Goal: Obtain resource: Obtain resource

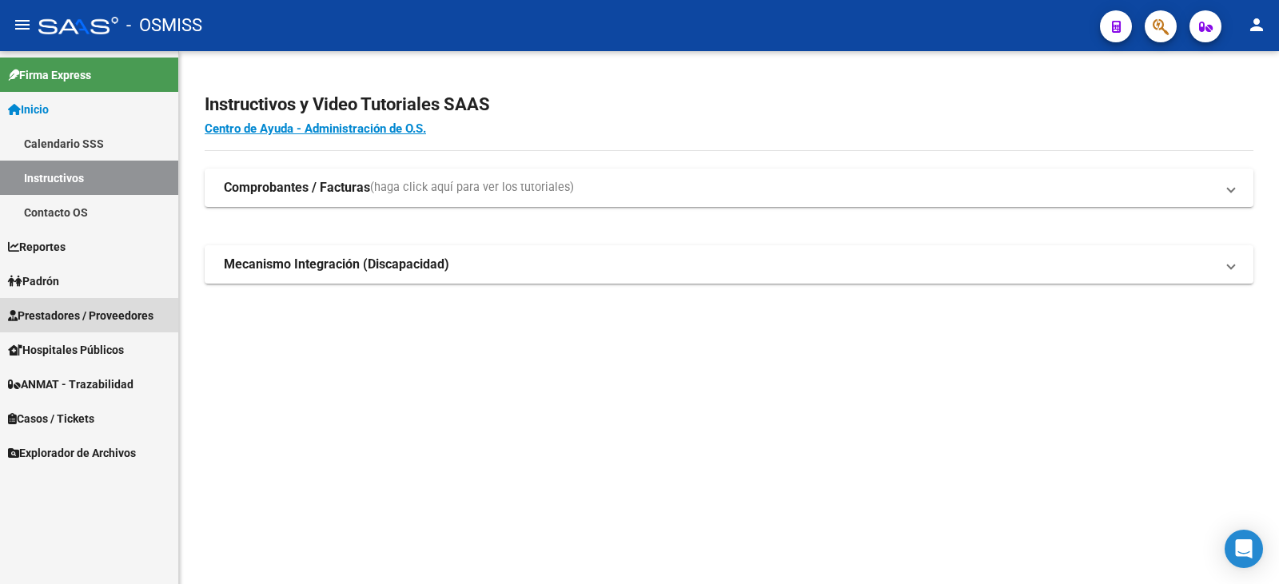
click at [65, 311] on span "Prestadores / Proveedores" at bounding box center [80, 316] width 145 height 18
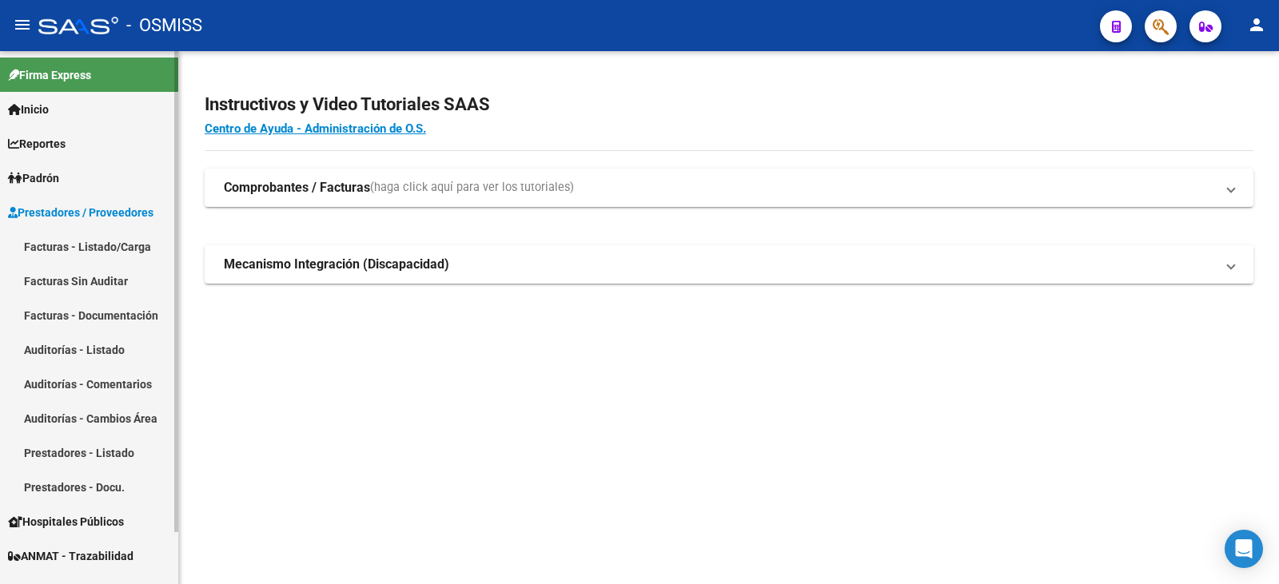
click at [55, 245] on link "Facturas - Listado/Carga" at bounding box center [89, 246] width 178 height 34
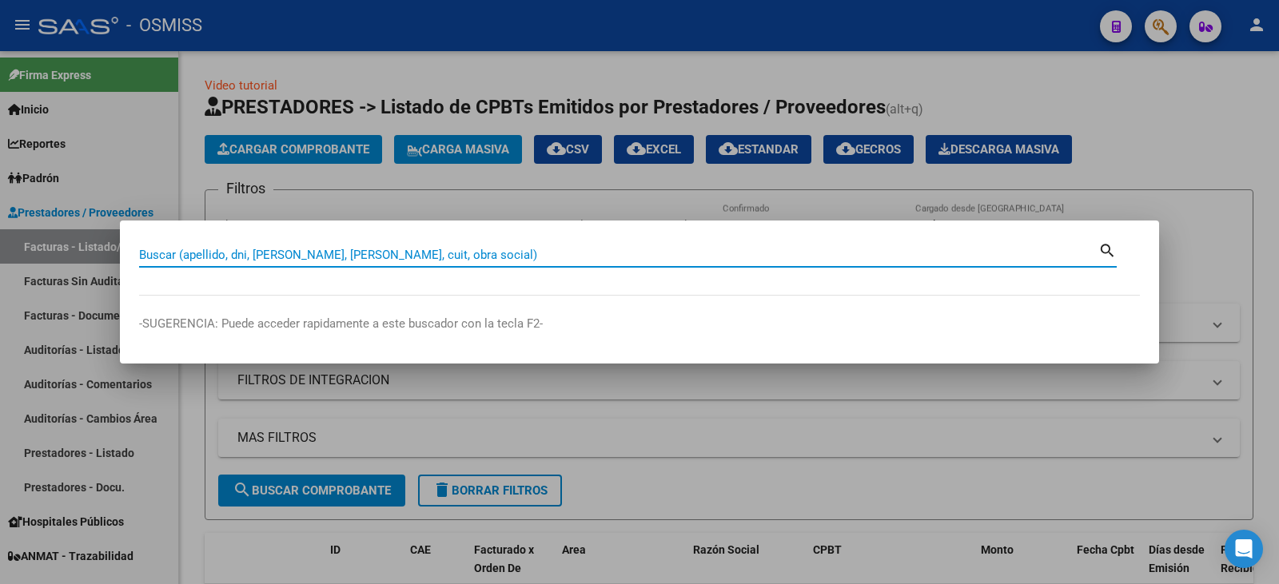
type input "s"
type input "municipalidad de [GEOGRAPHIC_DATA][PERSON_NAME]"
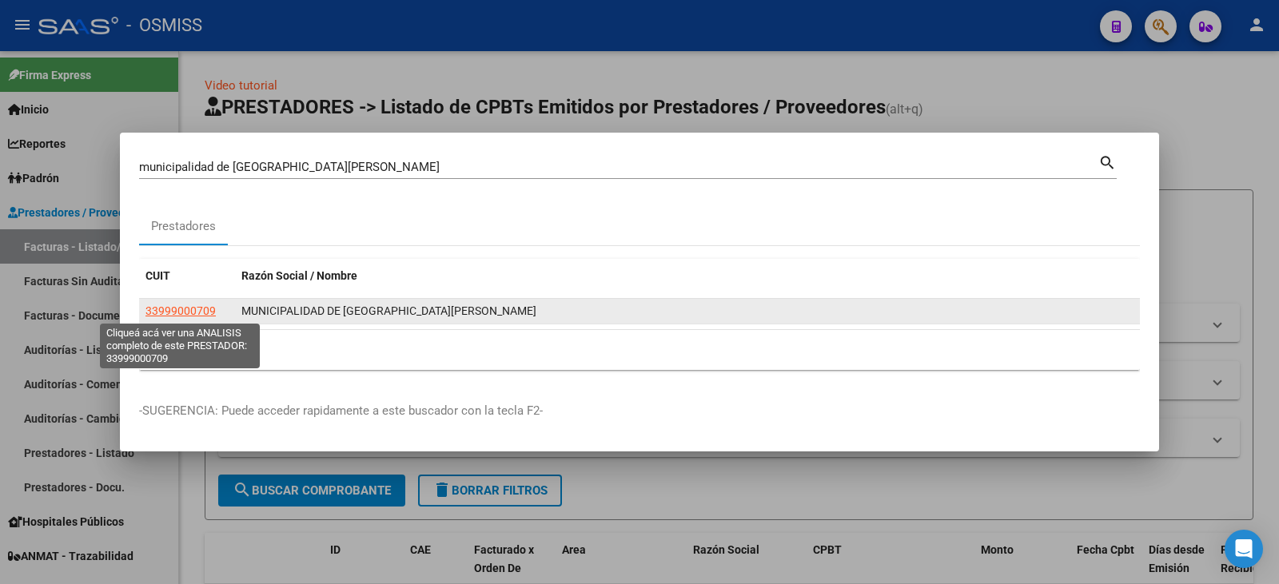
click at [193, 305] on span "33999000709" at bounding box center [180, 310] width 70 height 13
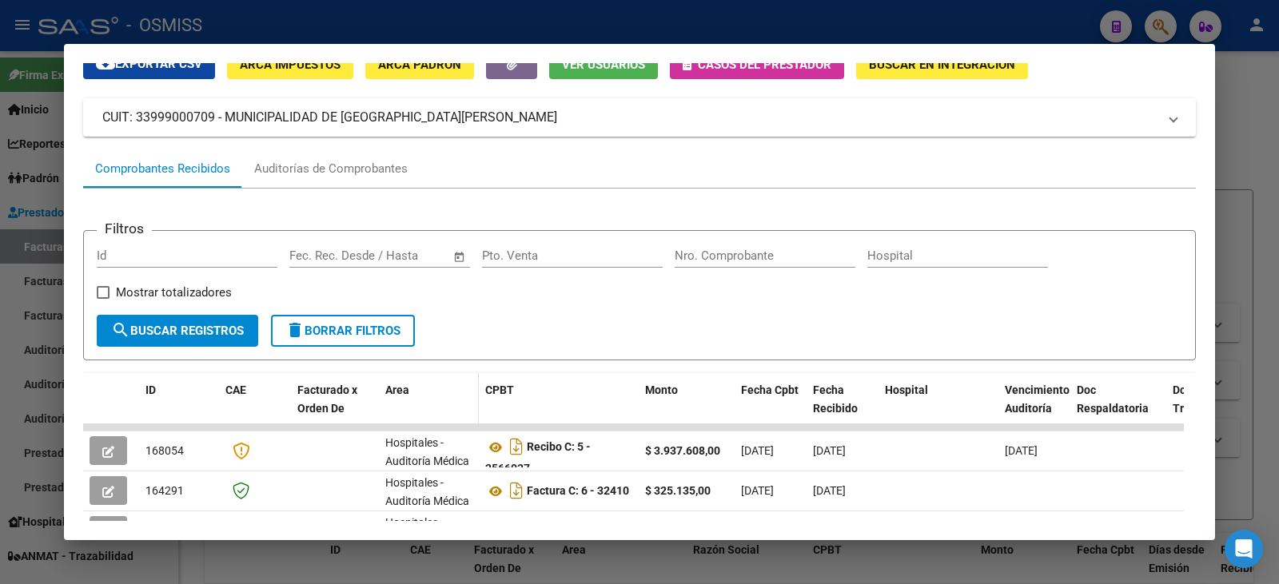
scroll to position [240, 0]
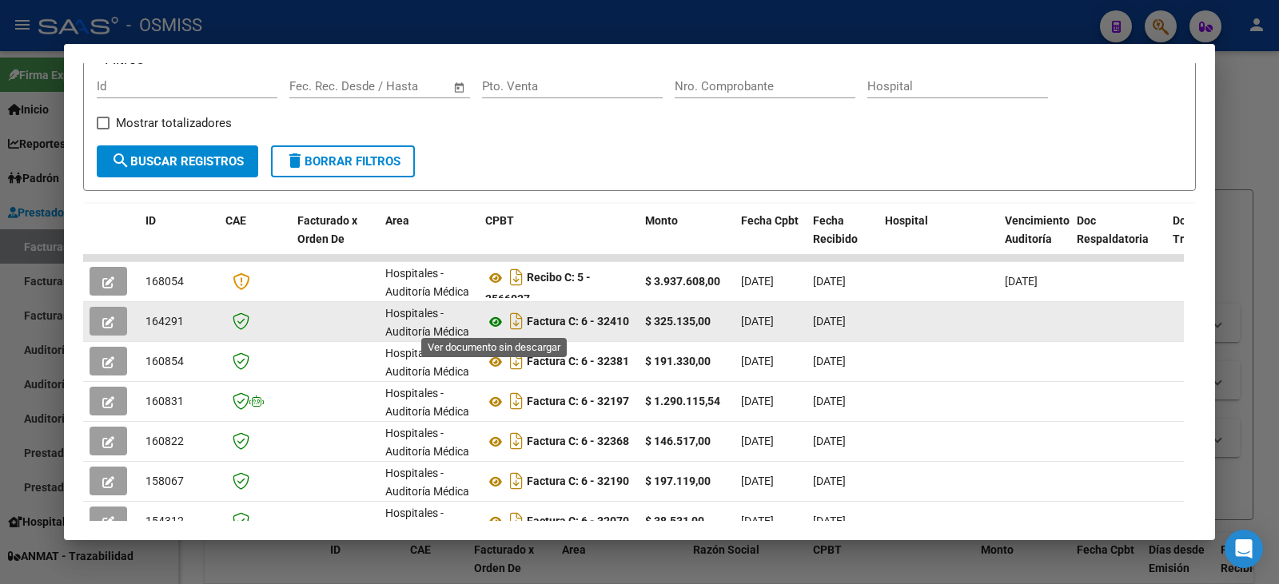
click at [496, 320] on icon at bounding box center [495, 321] width 21 height 19
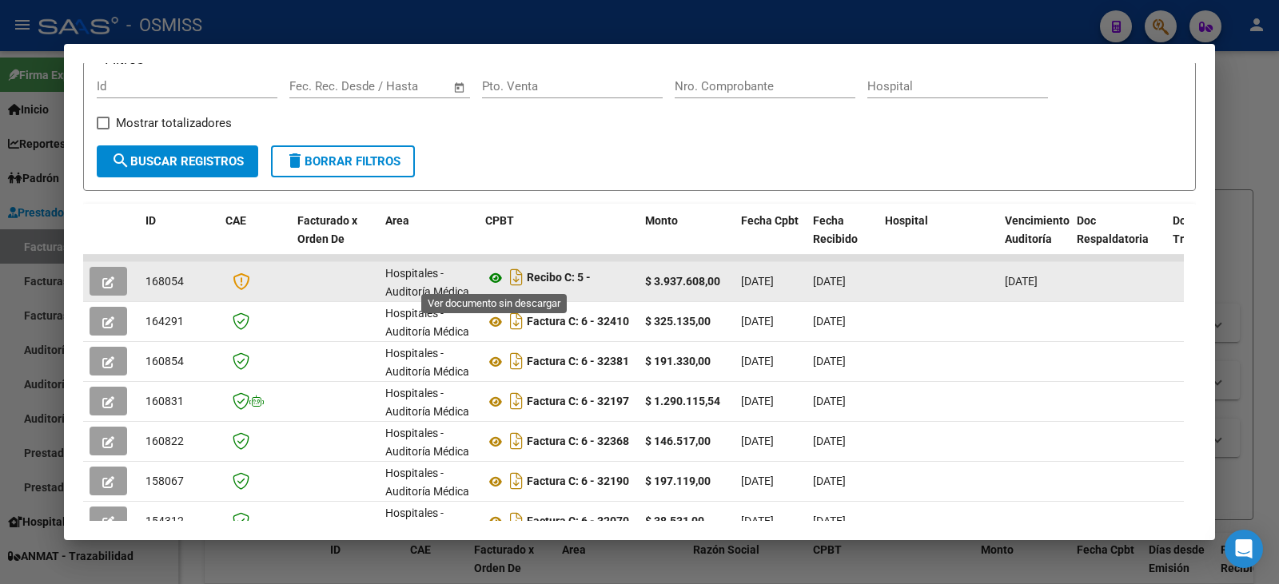
click at [495, 277] on icon at bounding box center [495, 277] width 21 height 19
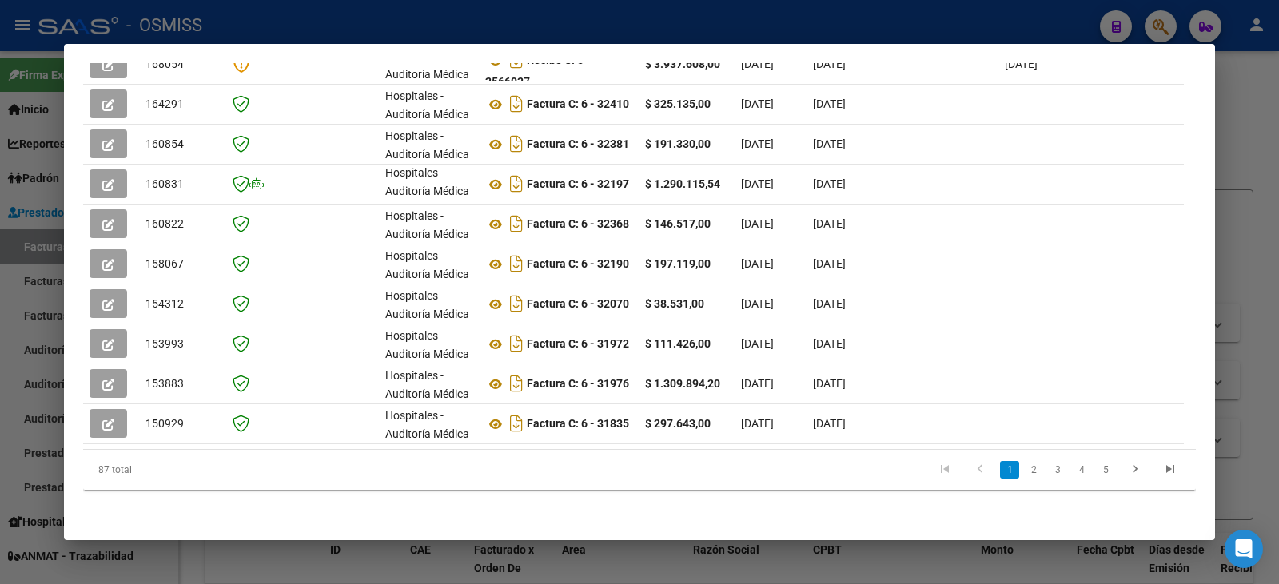
scroll to position [469, 0]
click at [1096, 470] on link "5" at bounding box center [1105, 470] width 19 height 18
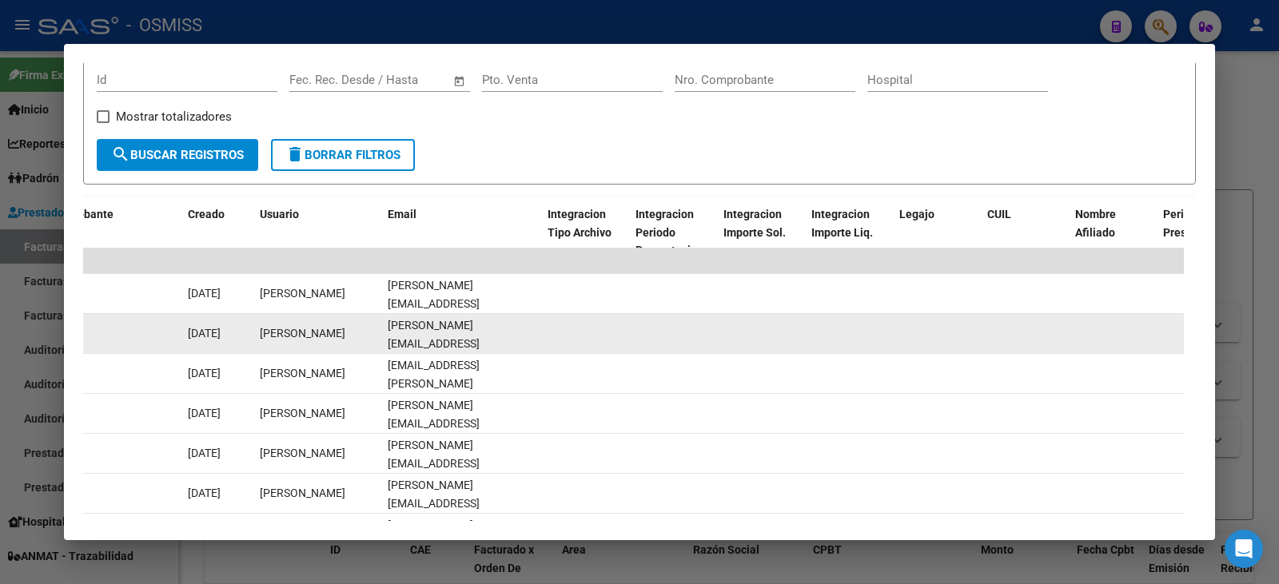
scroll to position [168, 0]
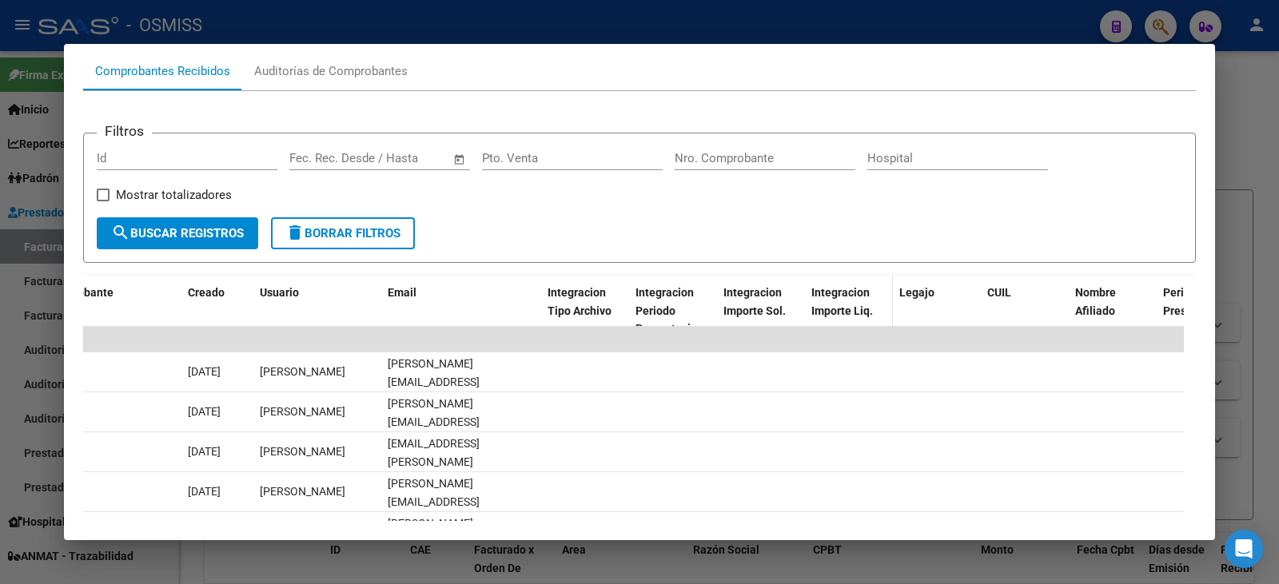
click at [853, 304] on span "Integracion Importe Liq." at bounding box center [842, 301] width 62 height 31
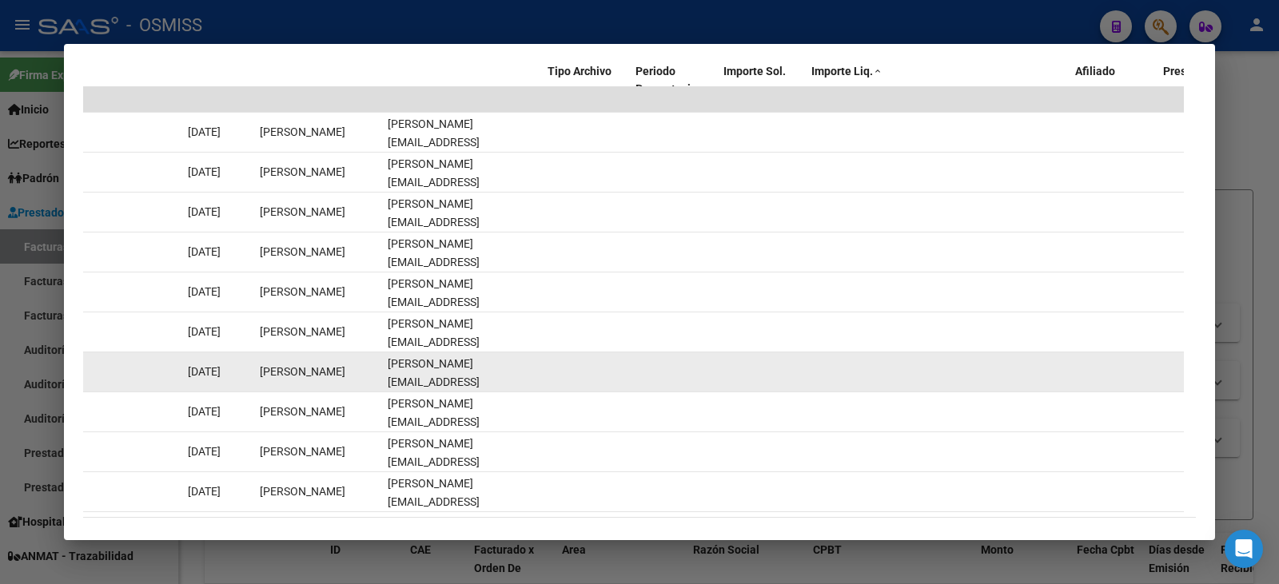
scroll to position [487, 0]
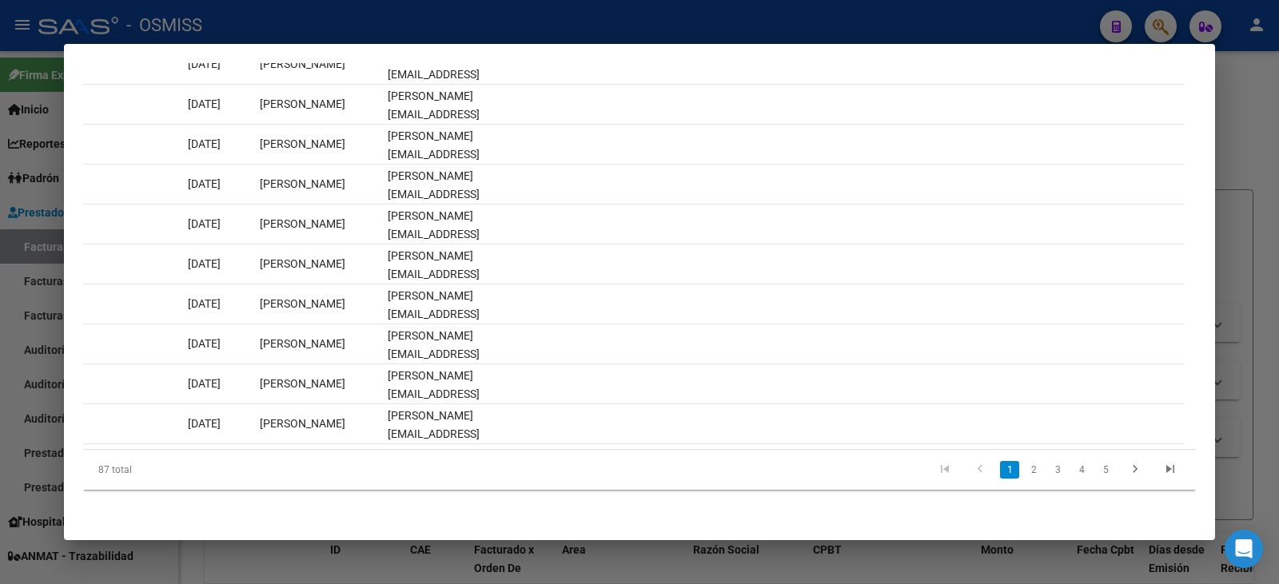
drag, startPoint x: 810, startPoint y: 439, endPoint x: 1023, endPoint y: 433, distance: 212.6
click at [1023, 433] on datatable-body "1020346 147547 Hospitales - Auditoría Médica Factura C: 6 - 30411 $ 27.986,00 […" at bounding box center [633, 234] width 1100 height 430
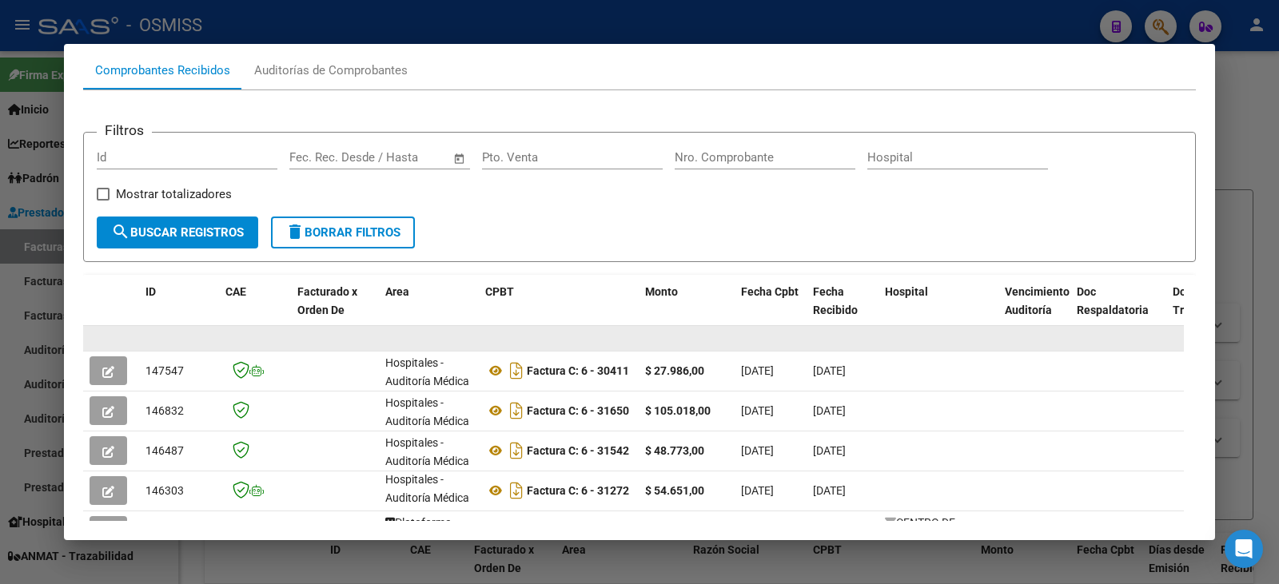
scroll to position [168, 0]
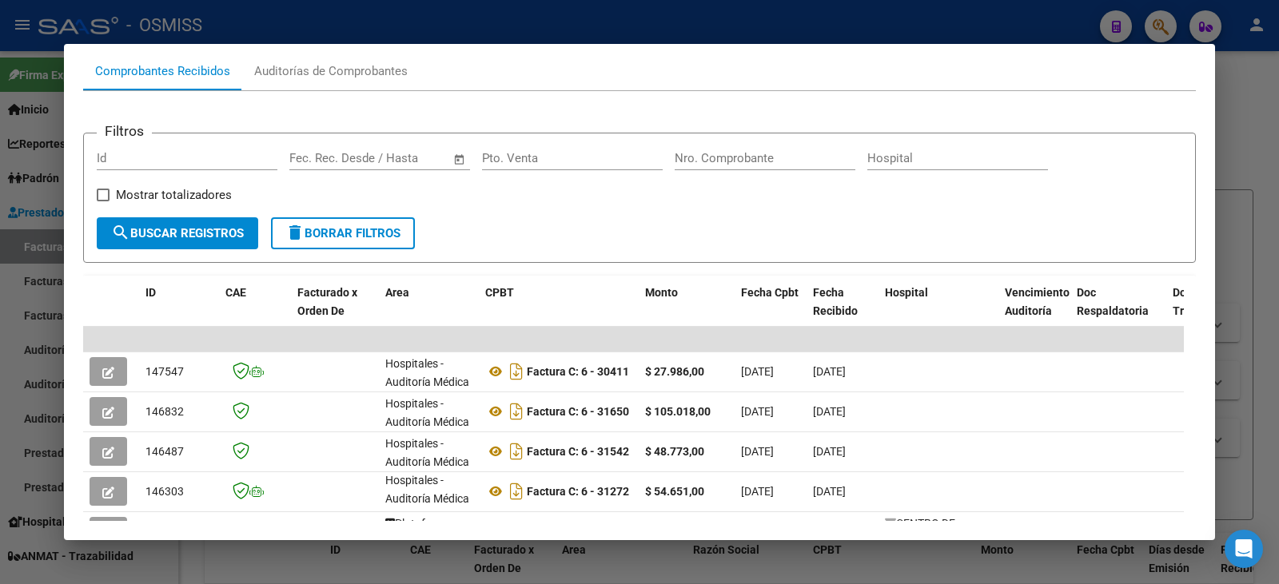
click at [1252, 173] on div at bounding box center [639, 292] width 1279 height 584
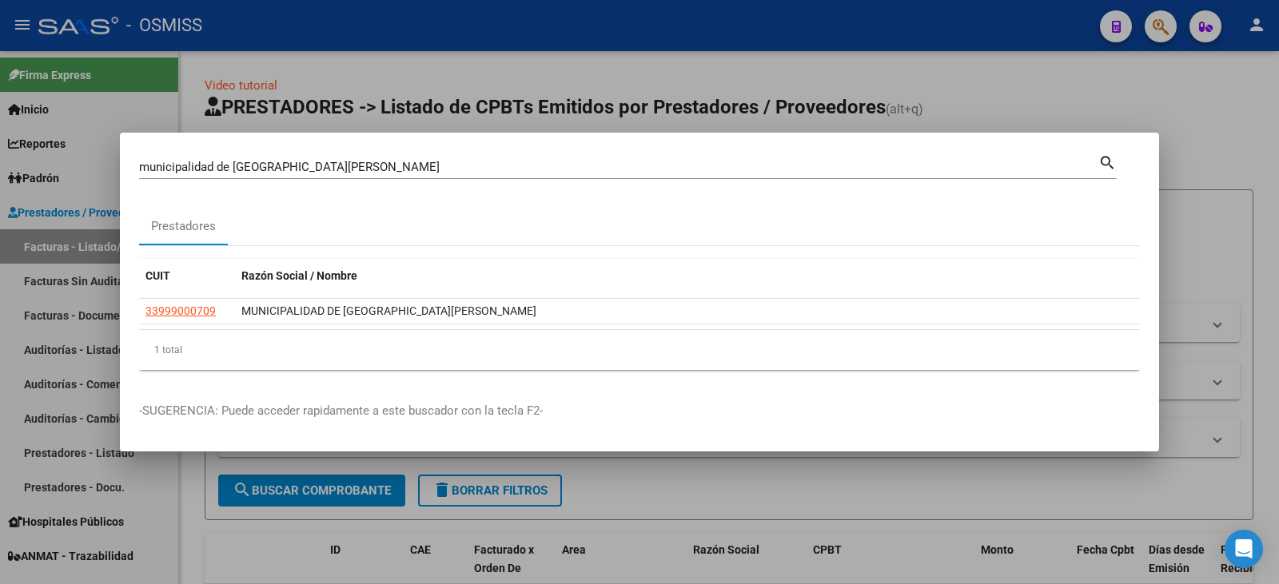
click at [1047, 95] on div at bounding box center [639, 292] width 1279 height 584
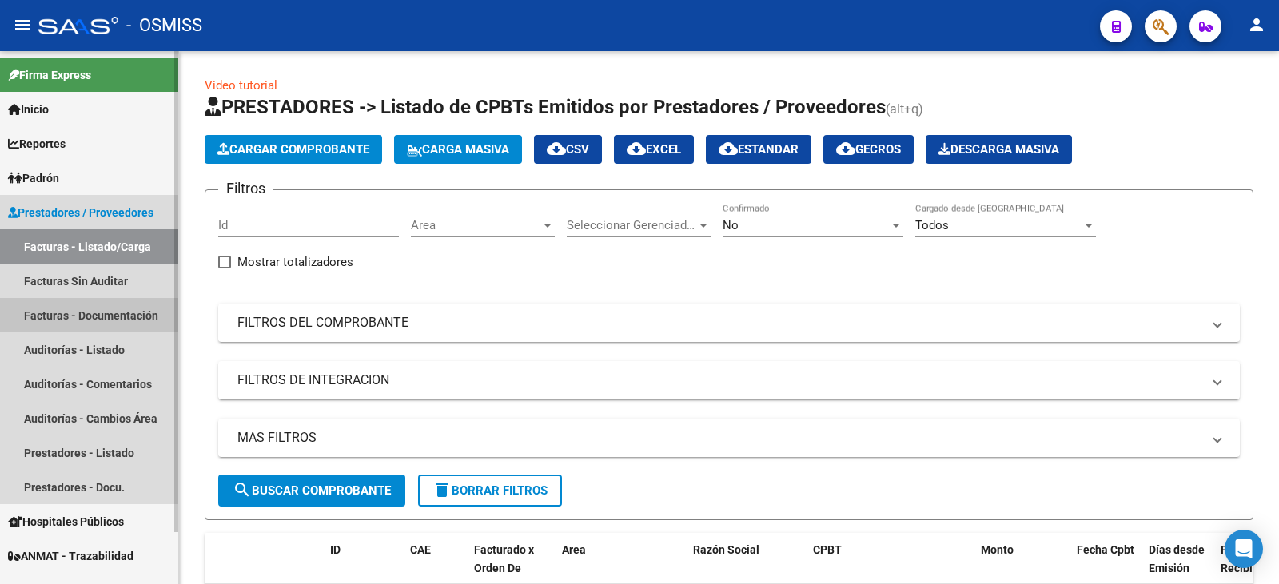
click at [66, 313] on link "Facturas - Documentación" at bounding box center [89, 315] width 178 height 34
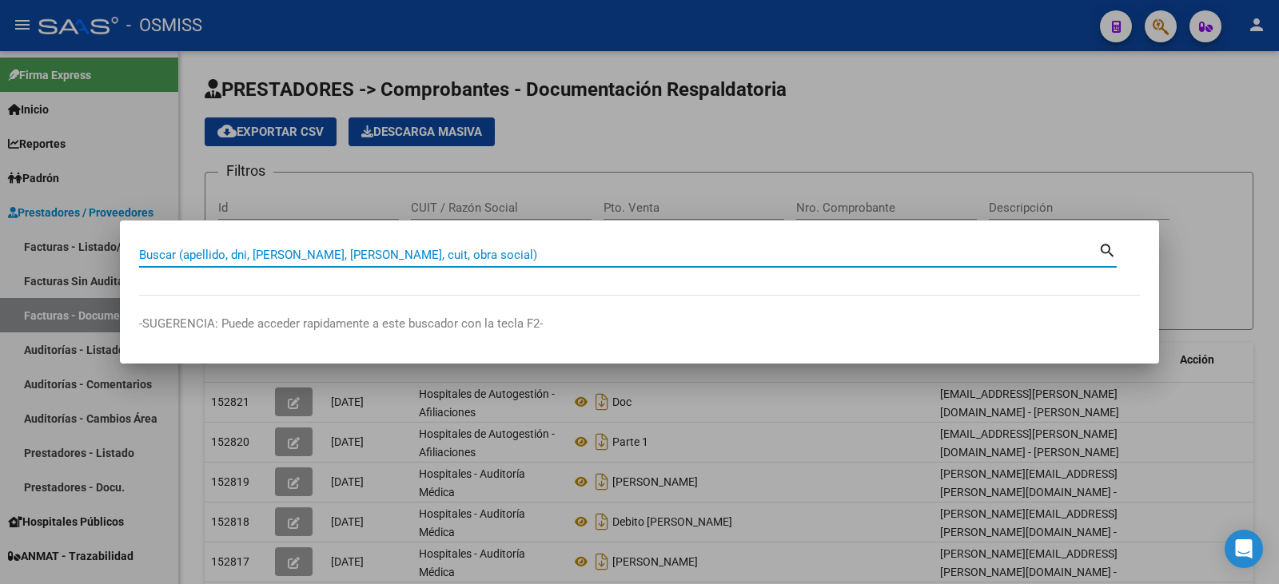
click at [333, 254] on input "Buscar (apellido, dni, [PERSON_NAME], [PERSON_NAME], cuit, obra social)" at bounding box center [618, 255] width 959 height 14
type input "0006-00032410"
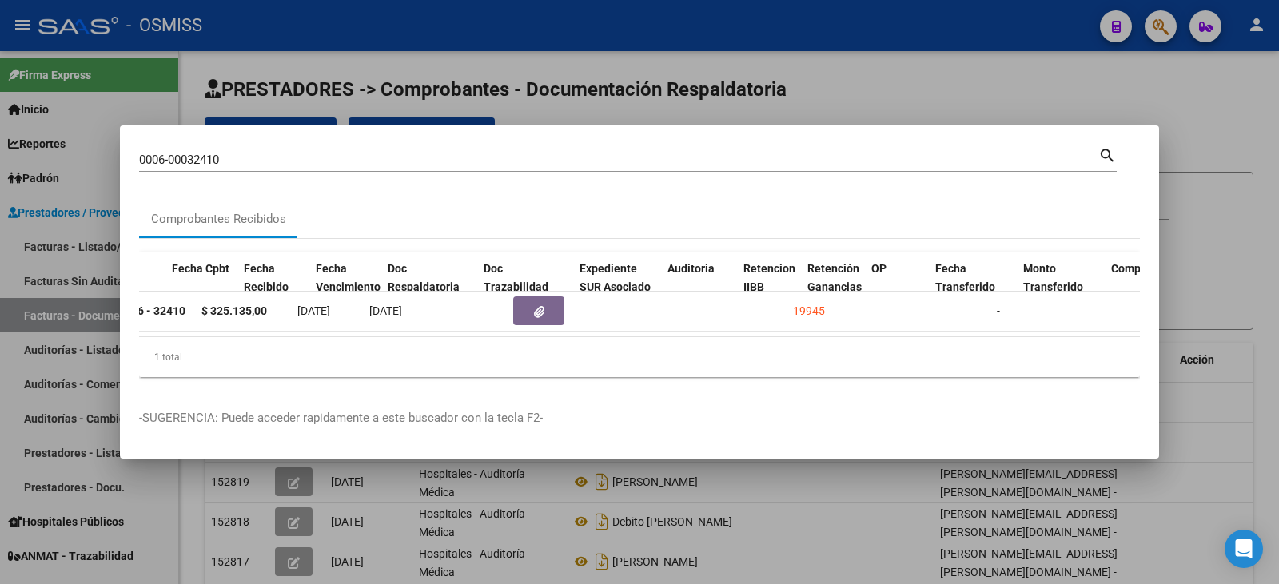
scroll to position [0, 813]
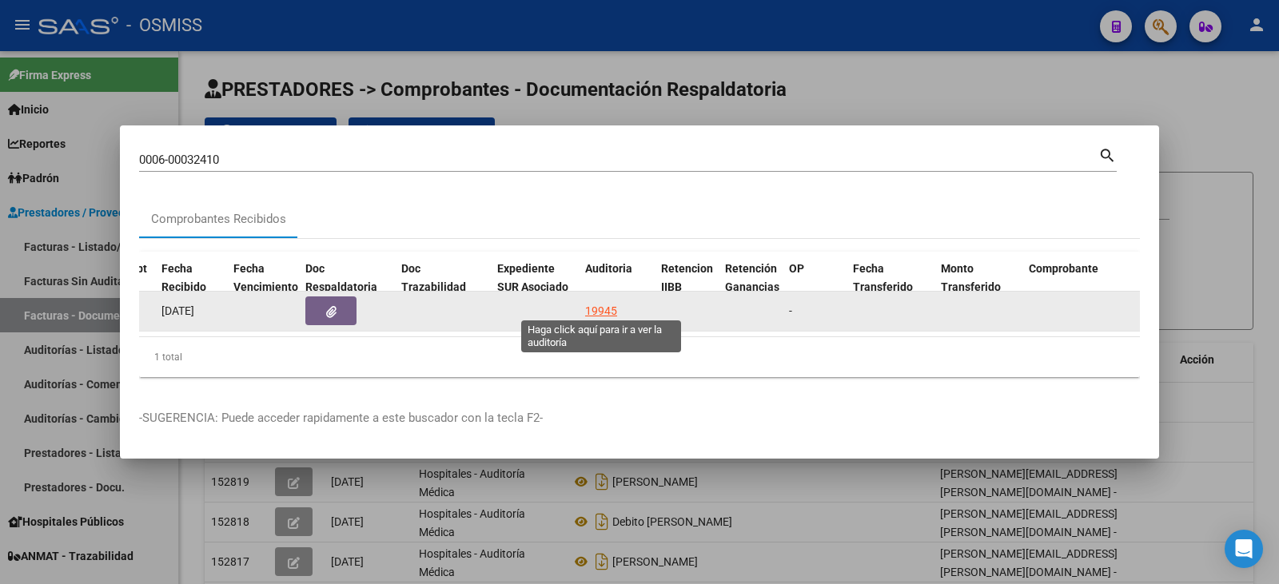
click at [600, 302] on div "19945" at bounding box center [601, 311] width 32 height 18
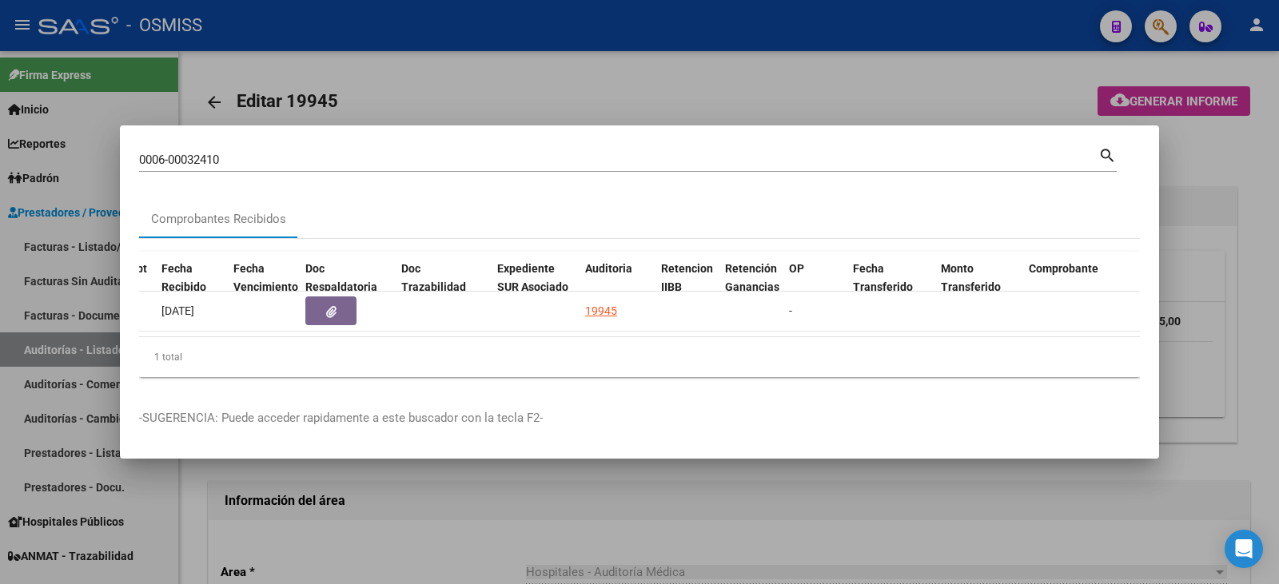
click at [962, 522] on div at bounding box center [639, 292] width 1279 height 584
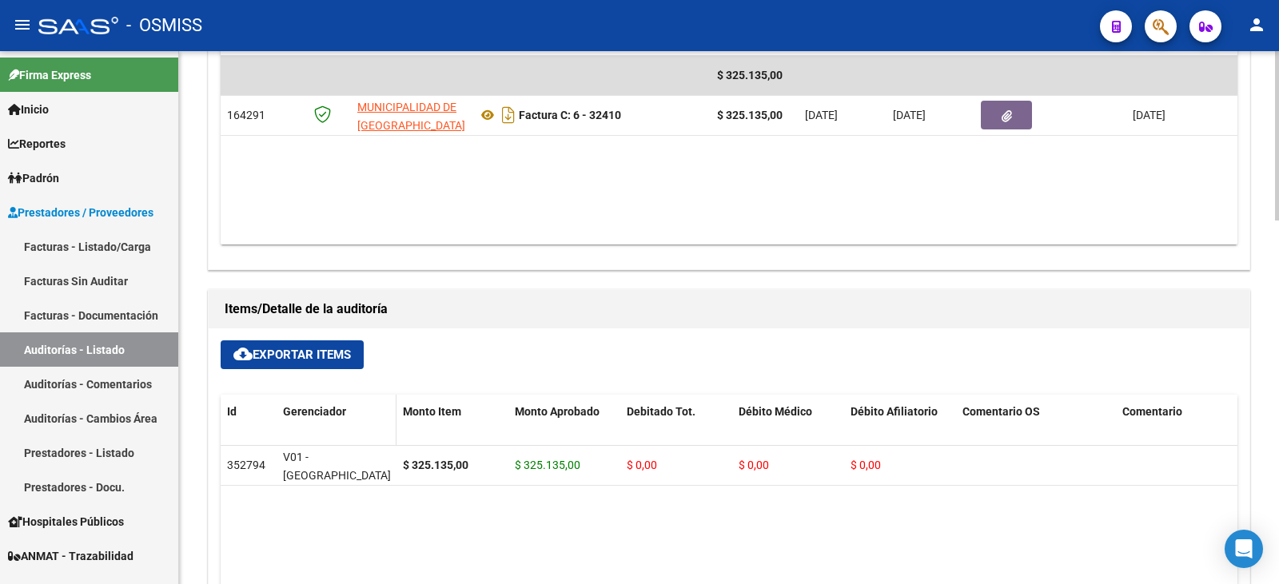
scroll to position [879, 0]
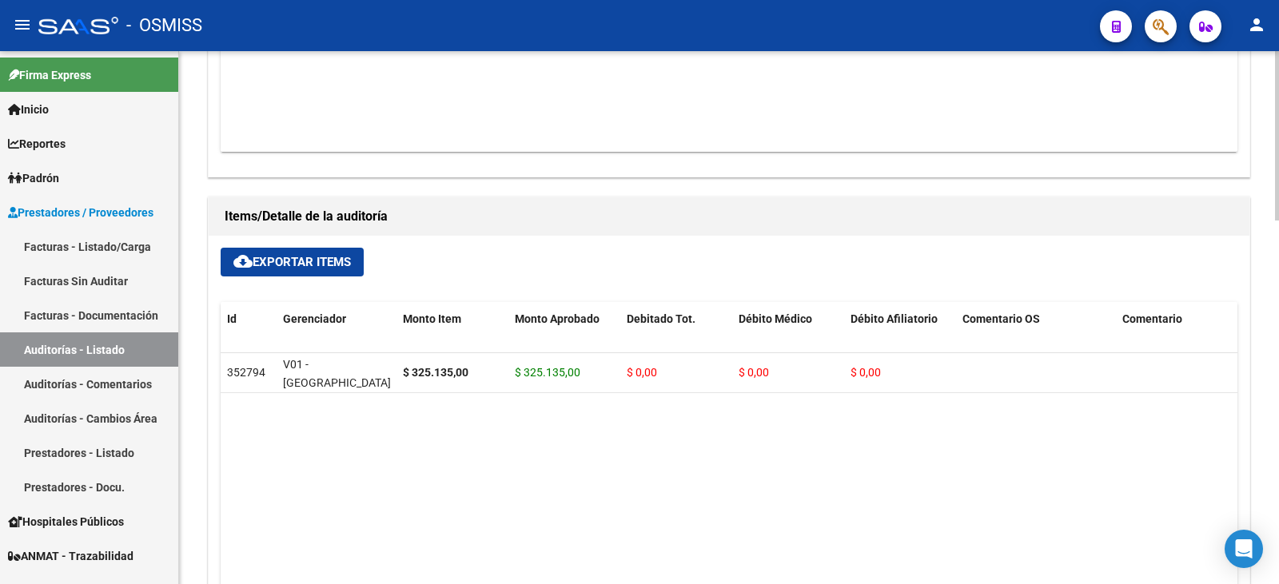
click at [728, 432] on datatable-body "352794 V01 - [PERSON_NAME] $ 325.135,00 $ 325.135,00 $ 0,00 $ 0,00 $ 0,00 27264…" at bounding box center [729, 512] width 1016 height 318
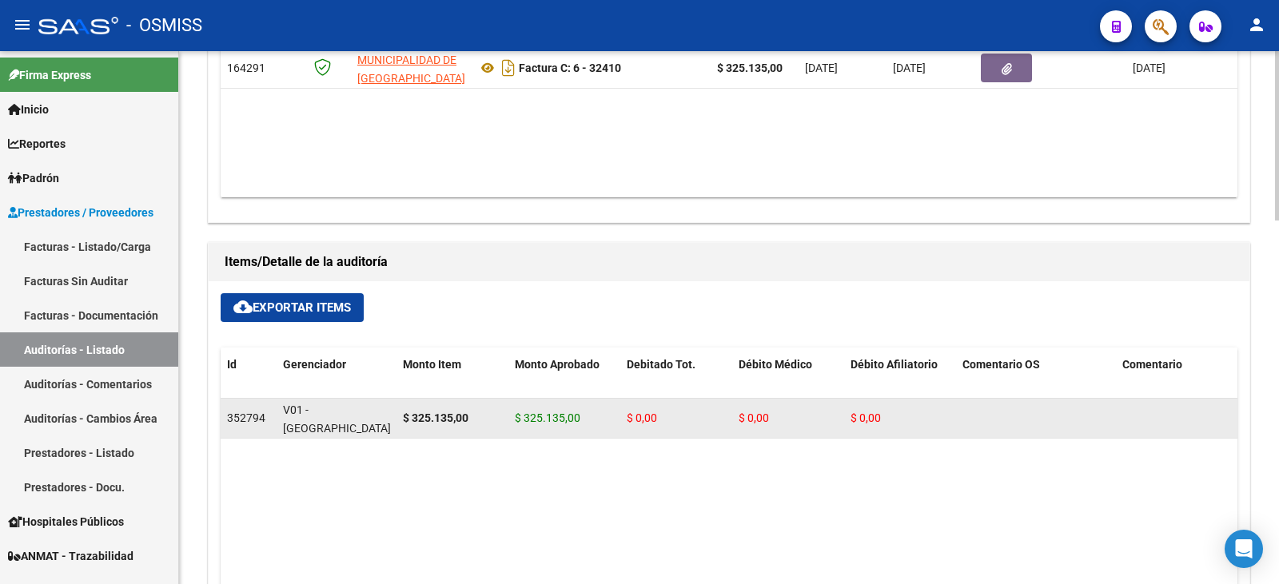
scroll to position [799, 0]
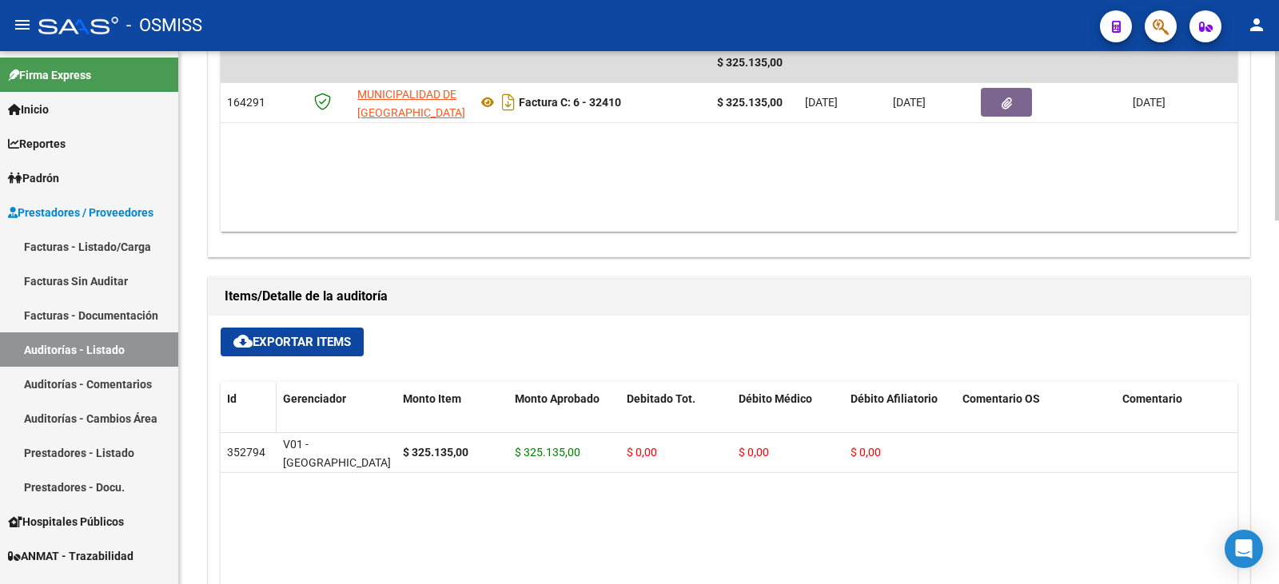
click at [235, 399] on span "Id" at bounding box center [232, 398] width 10 height 13
click at [453, 397] on span "Monto Item" at bounding box center [432, 398] width 58 height 13
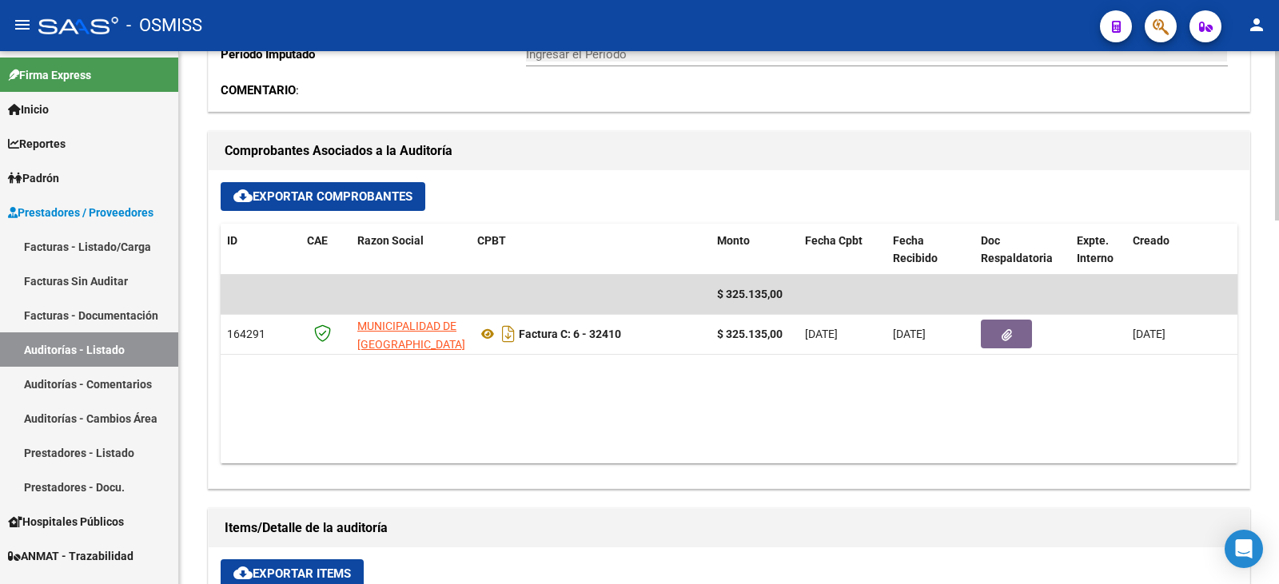
scroll to position [559, 0]
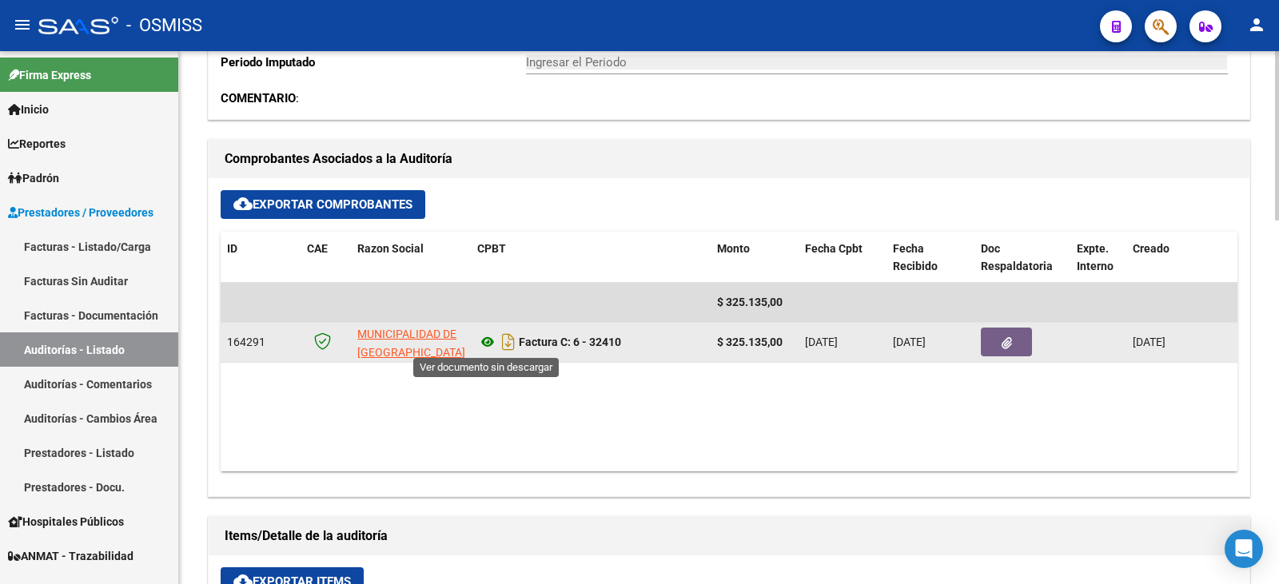
click at [489, 340] on icon at bounding box center [487, 341] width 21 height 19
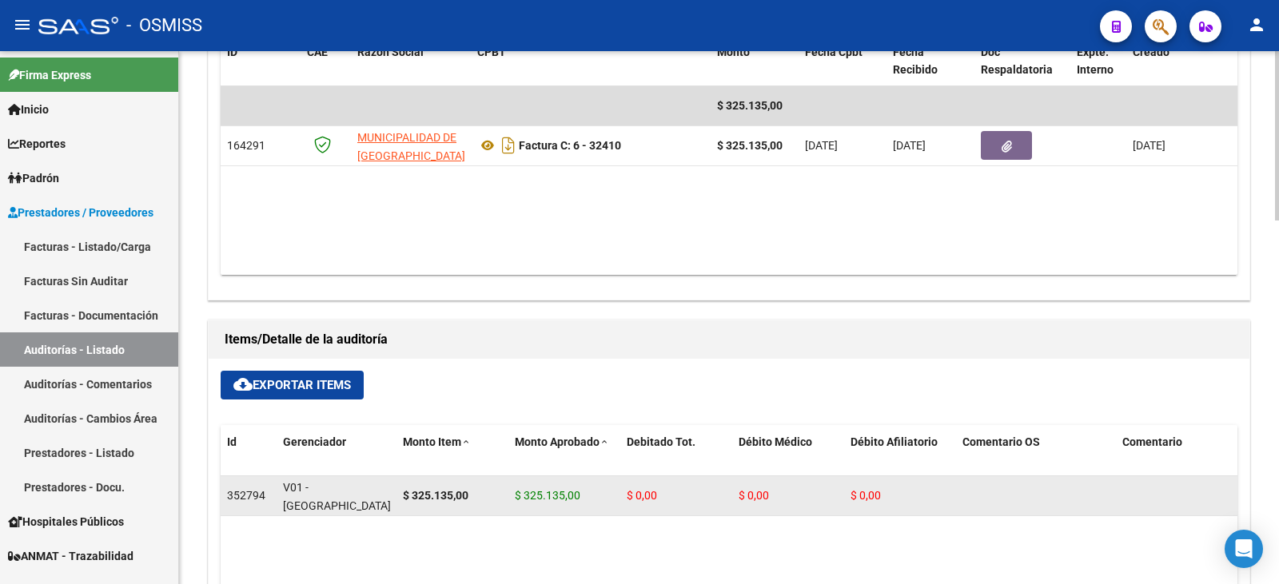
scroll to position [799, 0]
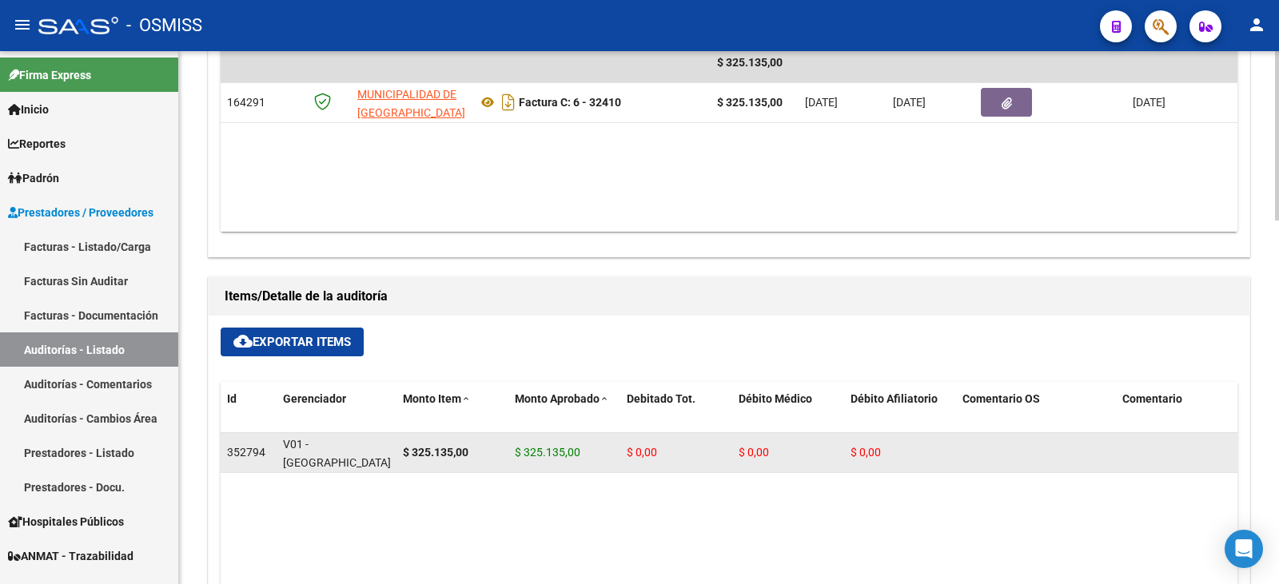
click at [309, 452] on span "V01 - [GEOGRAPHIC_DATA]" at bounding box center [337, 453] width 108 height 31
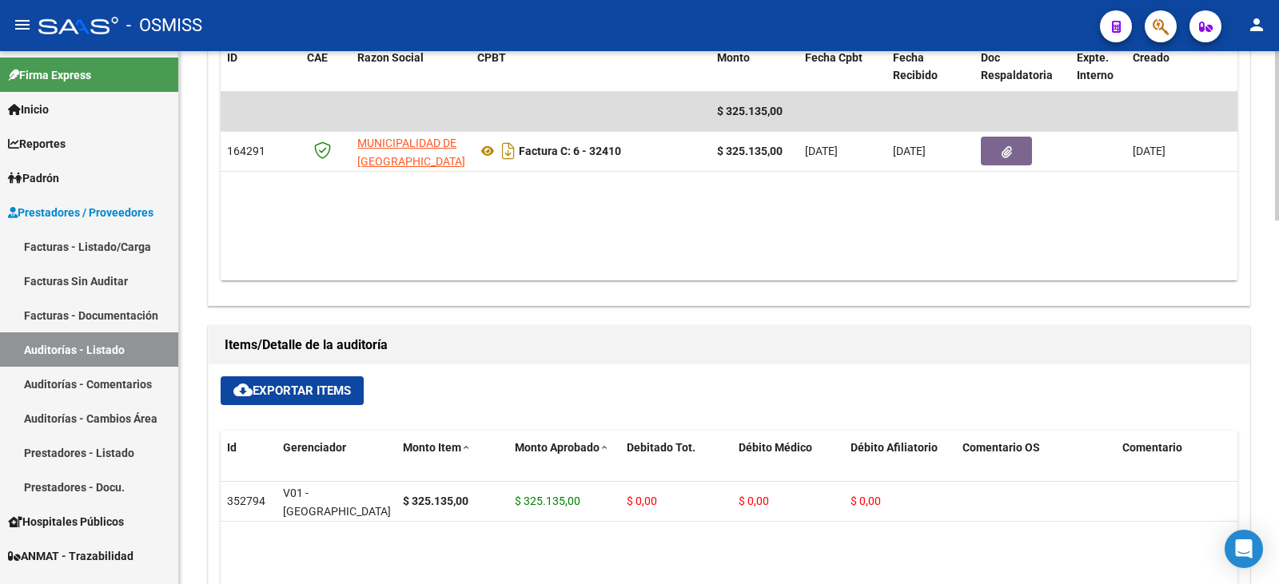
scroll to position [745, 0]
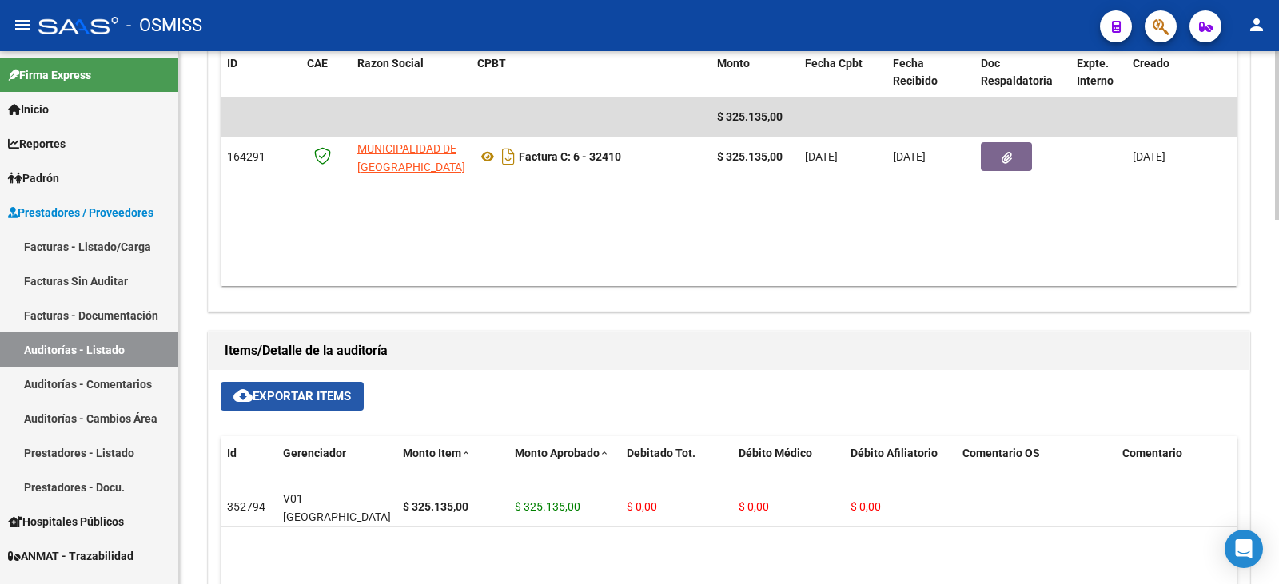
click at [273, 390] on span "cloud_download Exportar Items" at bounding box center [291, 396] width 117 height 14
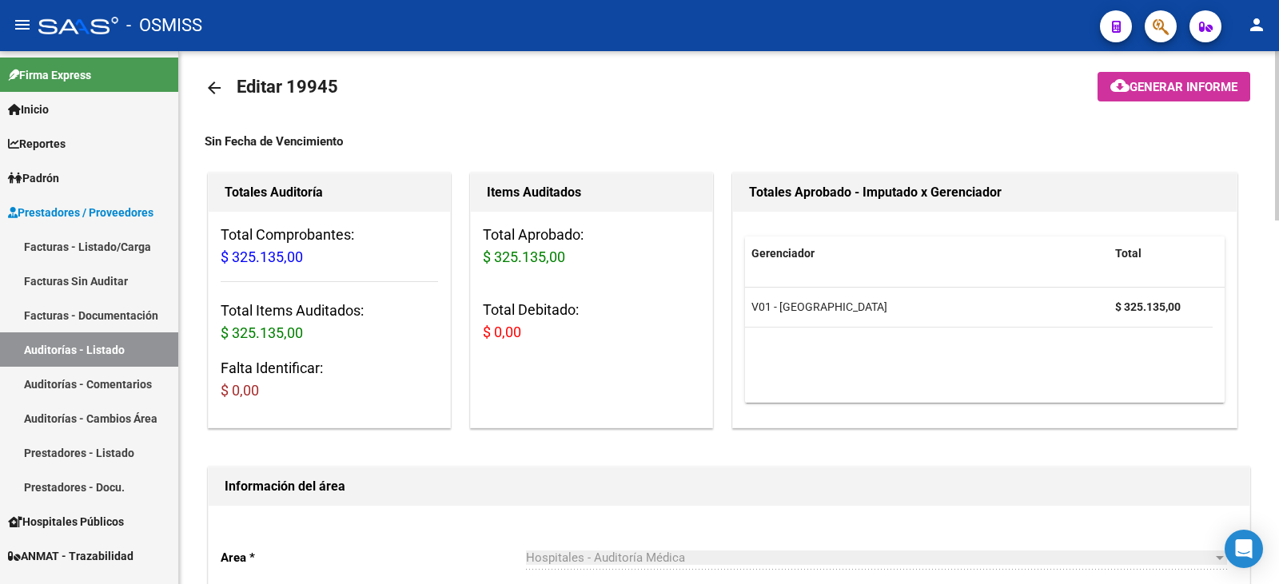
scroll to position [0, 0]
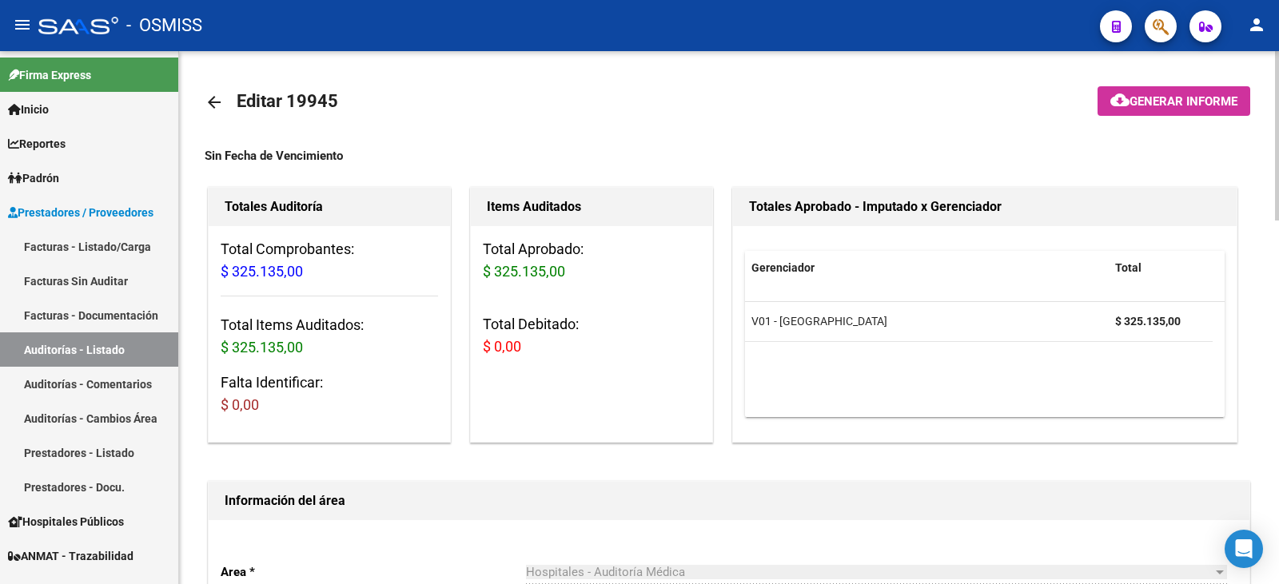
click at [211, 105] on mat-icon "arrow_back" at bounding box center [214, 102] width 19 height 19
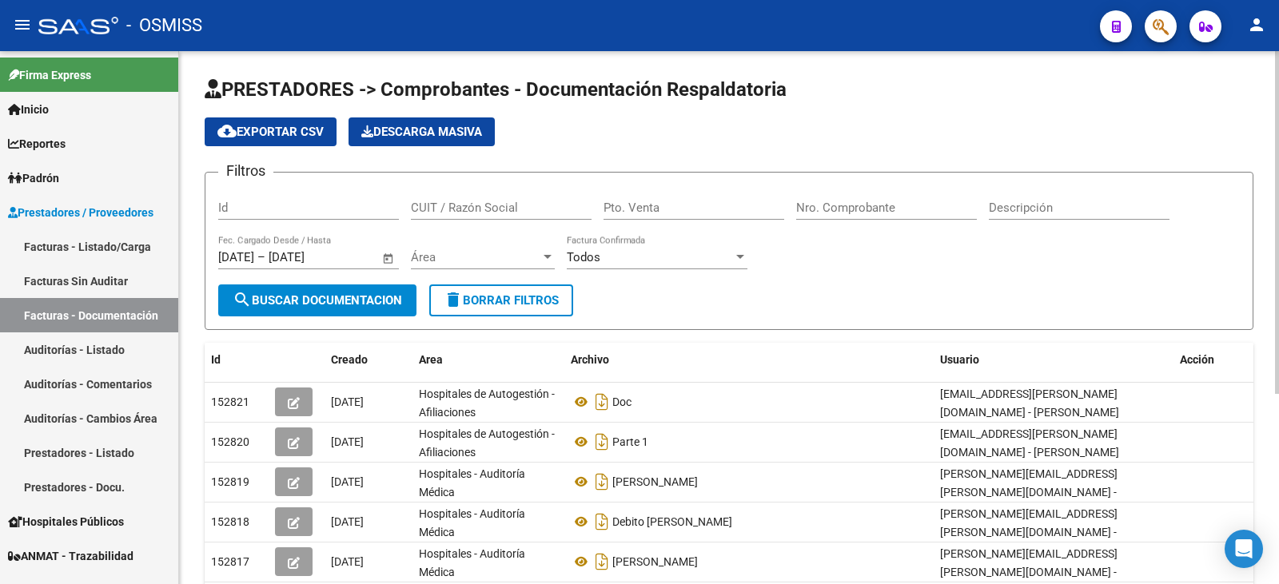
scroll to position [80, 0]
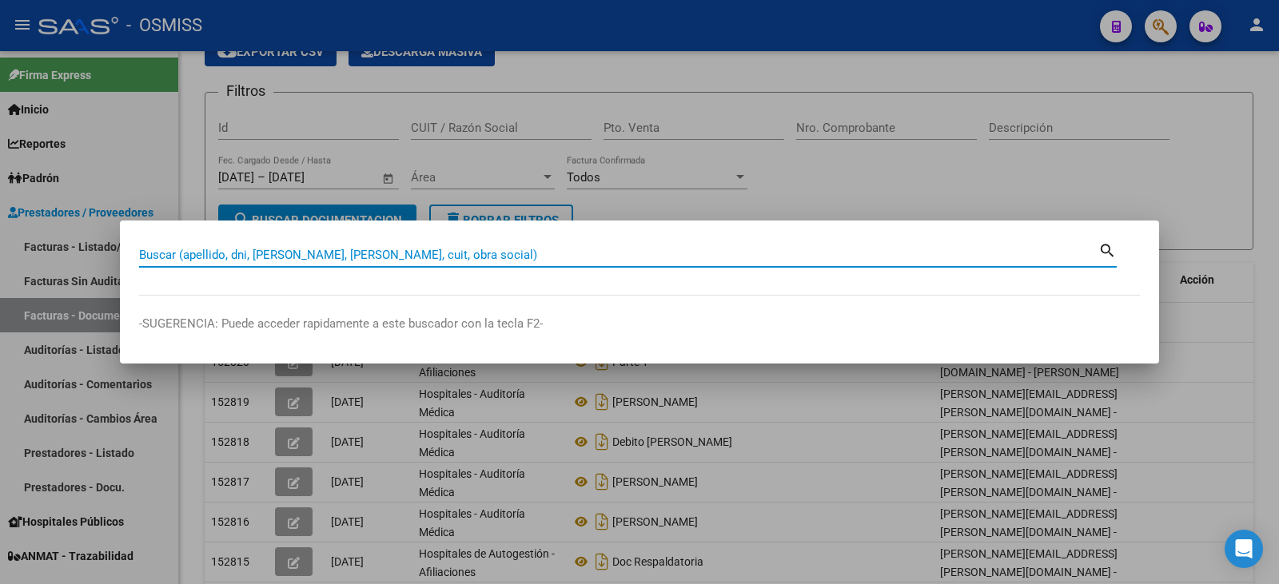
click at [335, 257] on input "Buscar (apellido, dni, [PERSON_NAME], [PERSON_NAME], cuit, obra social)" at bounding box center [618, 255] width 959 height 14
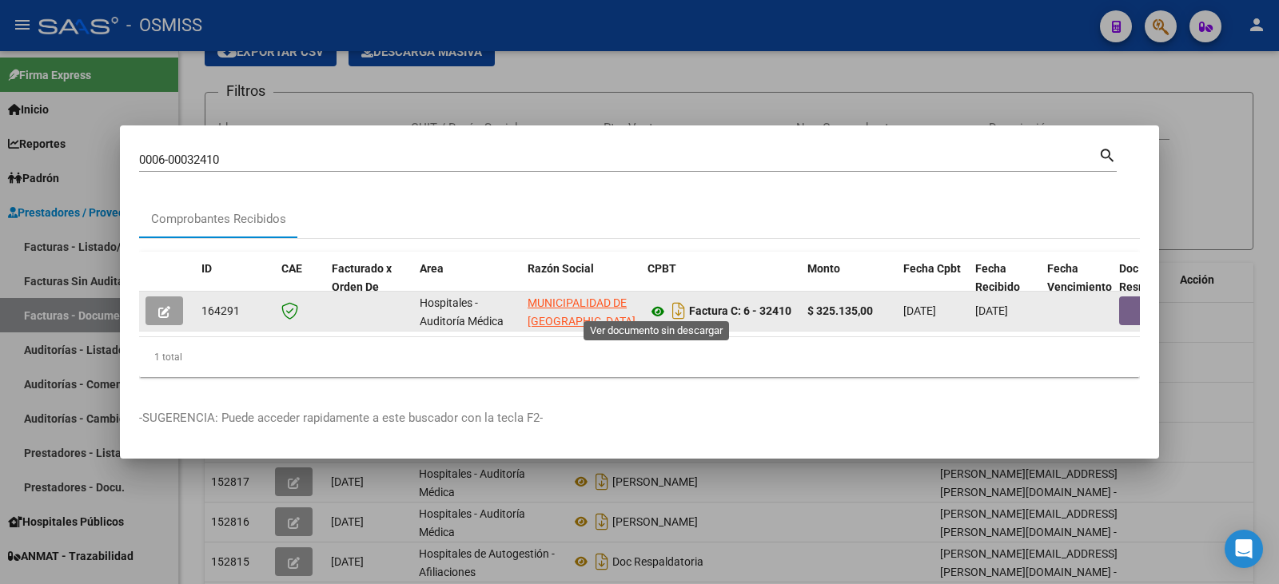
click at [657, 304] on icon at bounding box center [657, 311] width 21 height 19
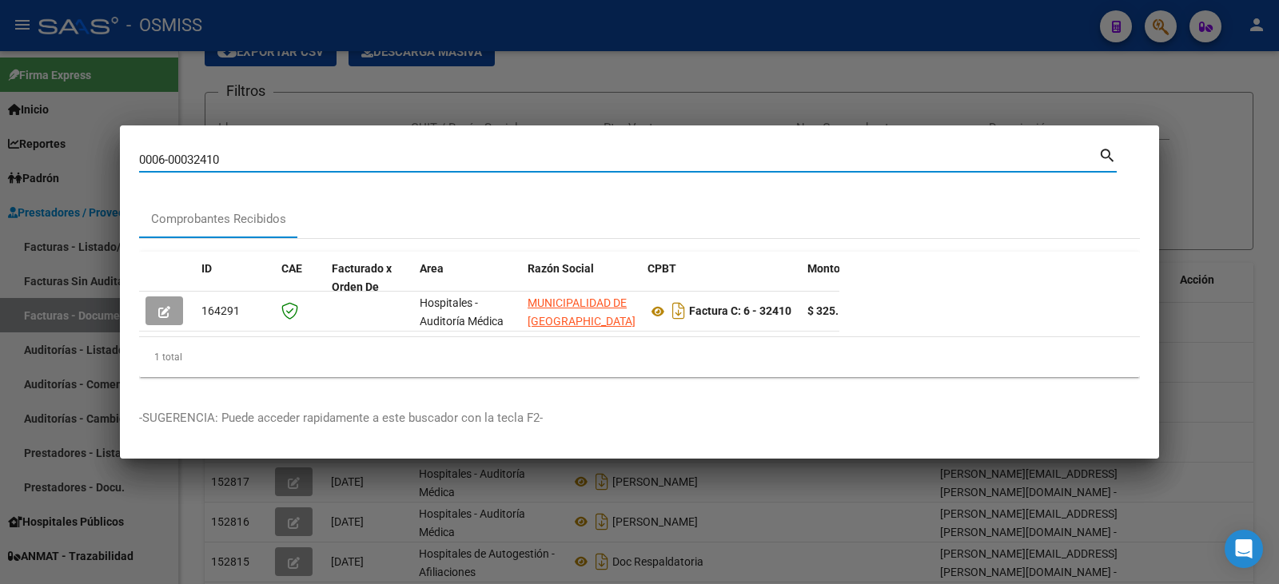
type input "0006-0003241"
type input "0006-000324"
type input "0006-00032"
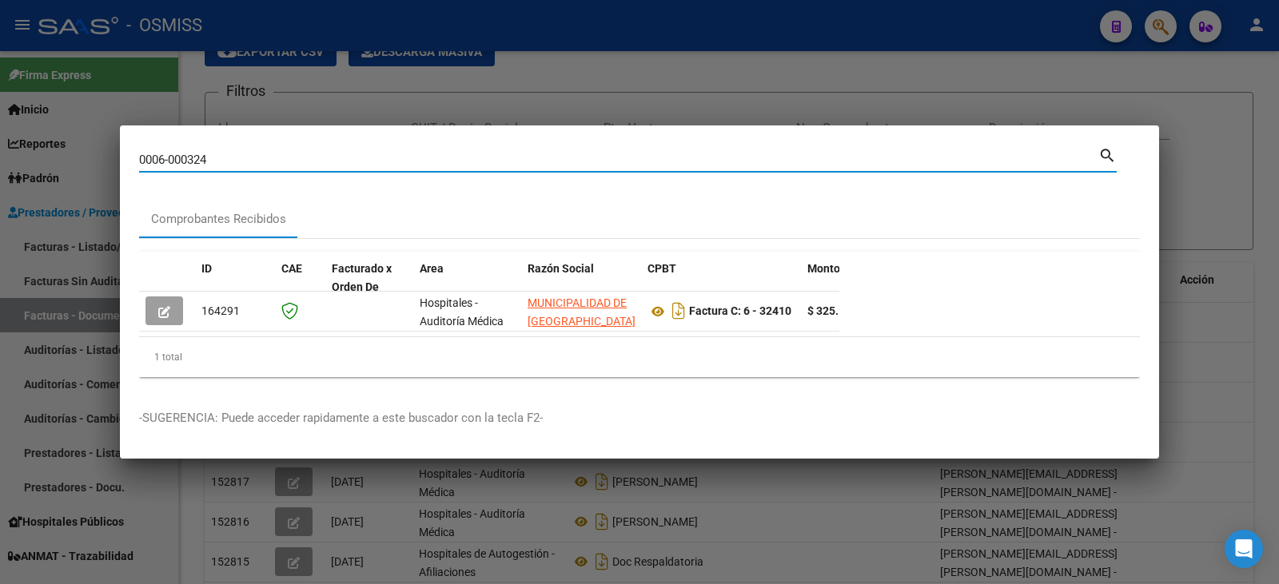
type input "0006-00032"
type input "0006-0003"
type input "0006-000"
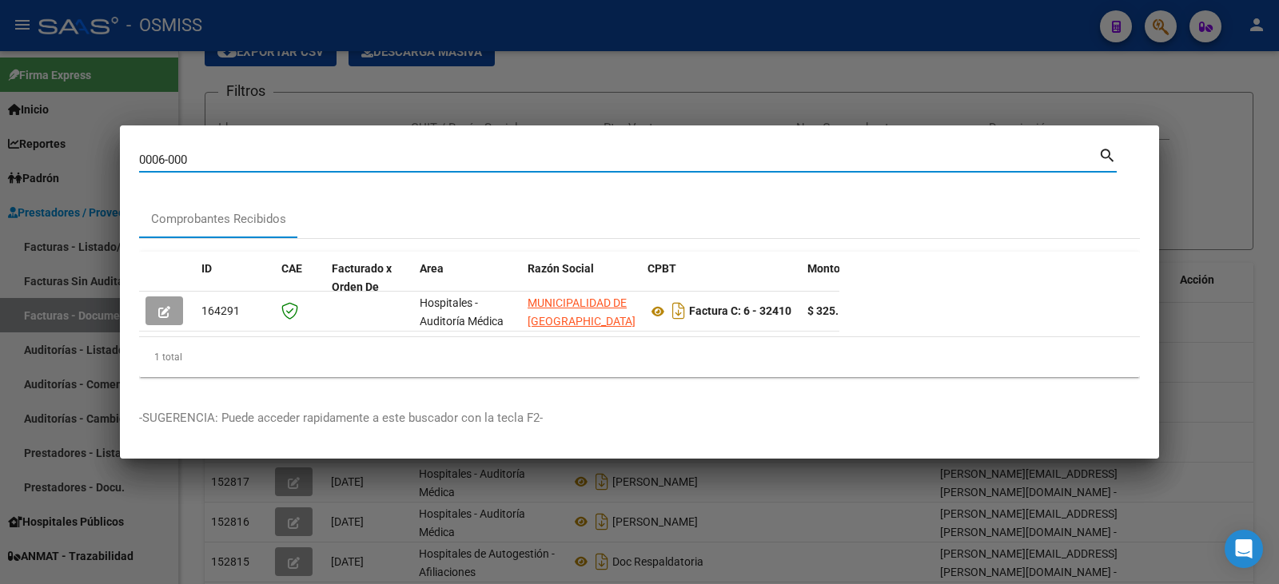
type input "0006-00"
type input "0006-0"
type input "0006-"
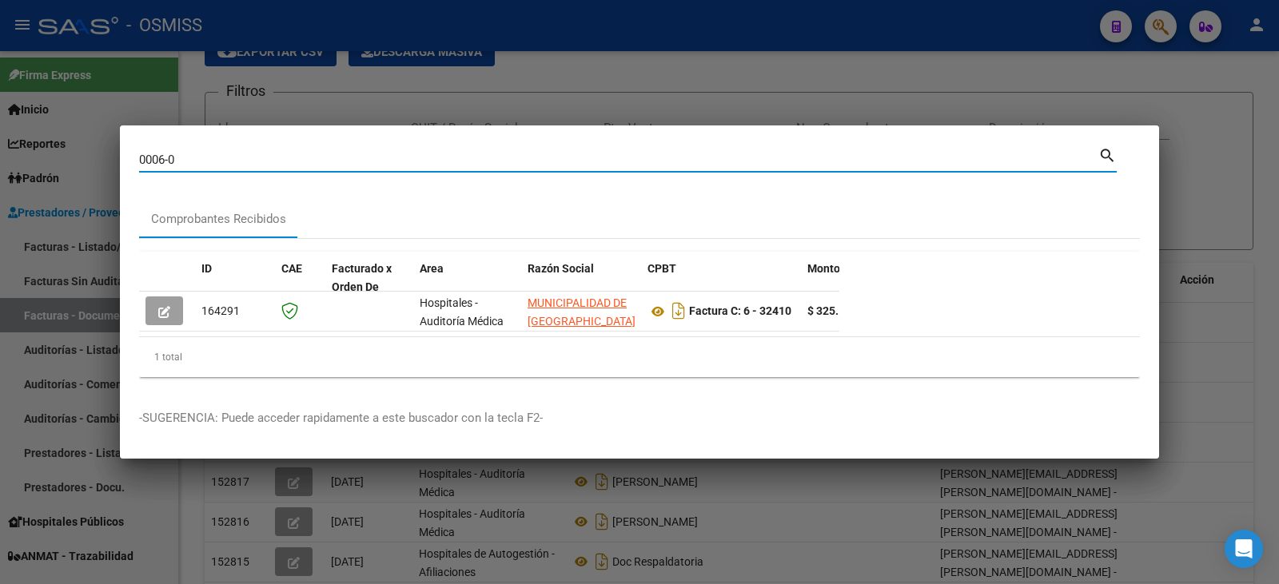
type input "0006-"
type input "0006"
type input "000"
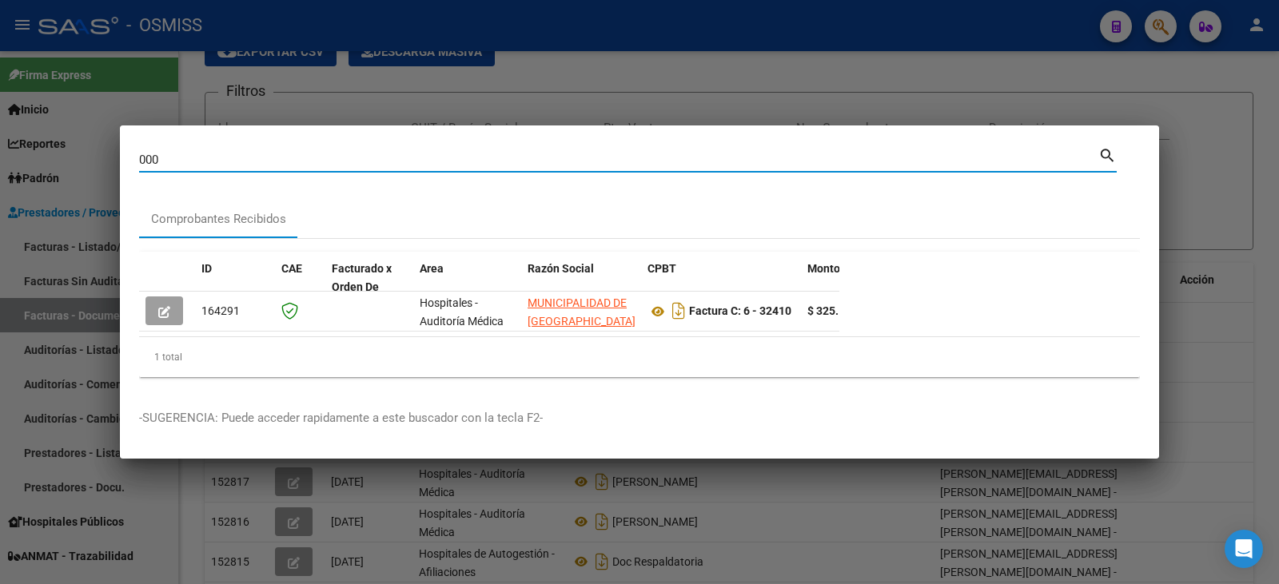
type input "00"
type input "0"
type input "3"
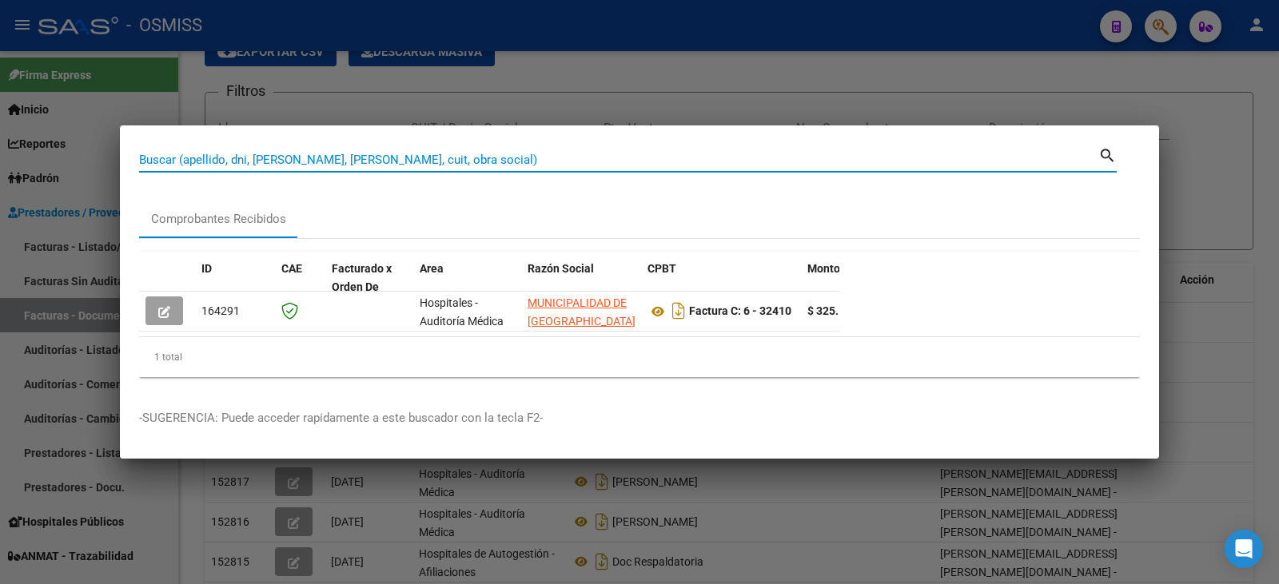
type input "3"
type input "33"
type input "339"
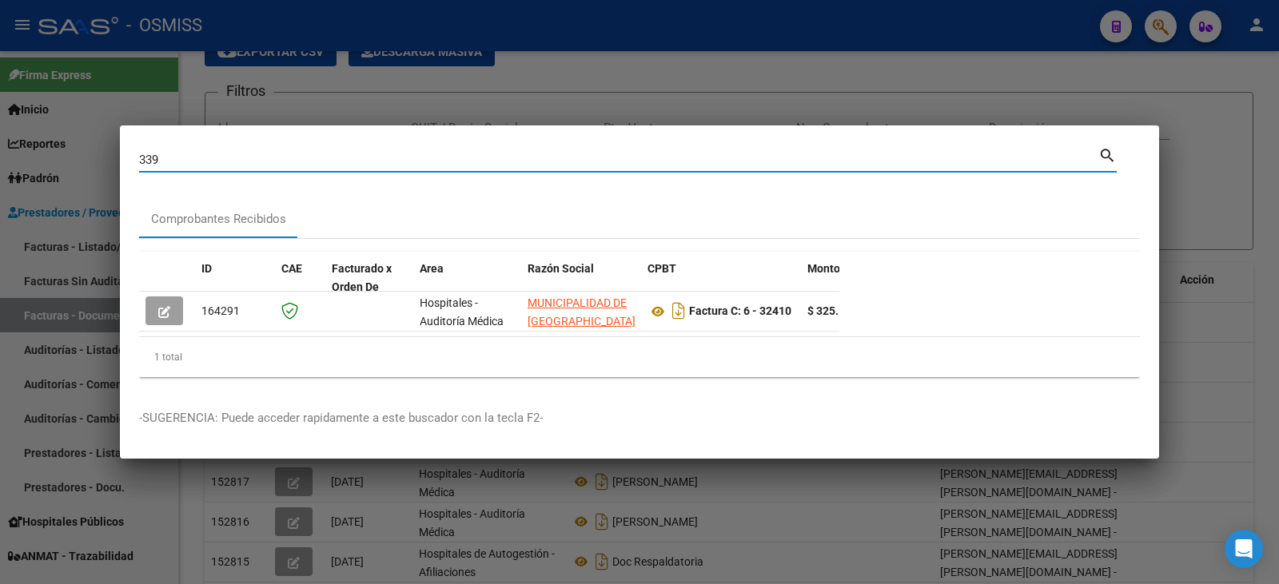
type input "3399"
type input "33999"
type input "339990"
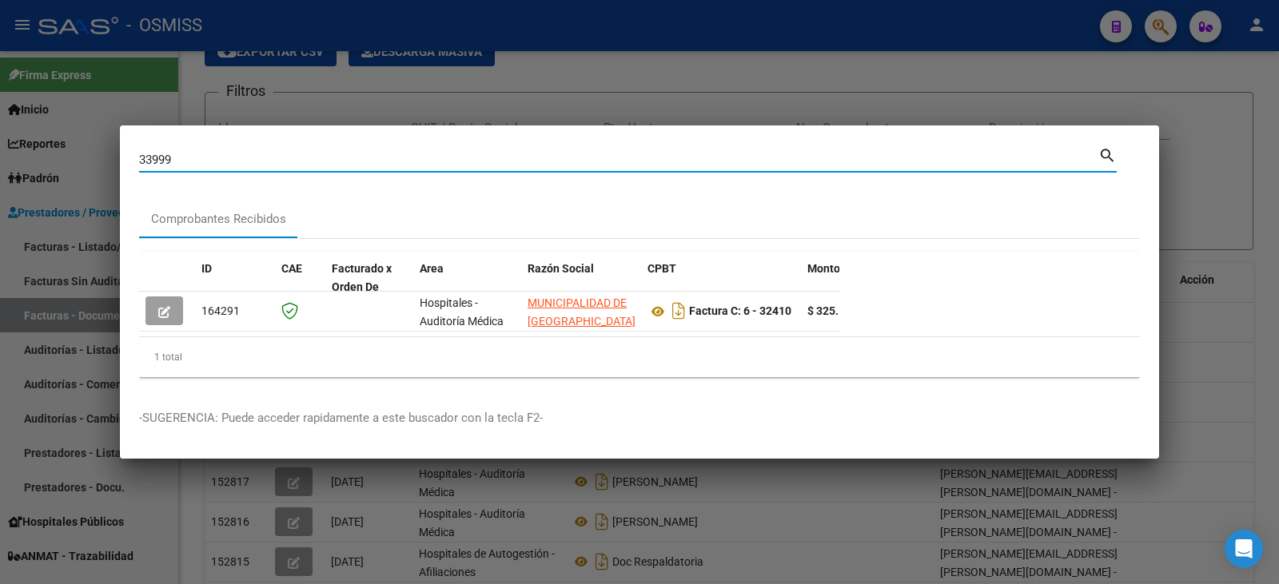
type input "339990"
type input "3399900"
type input "33999000"
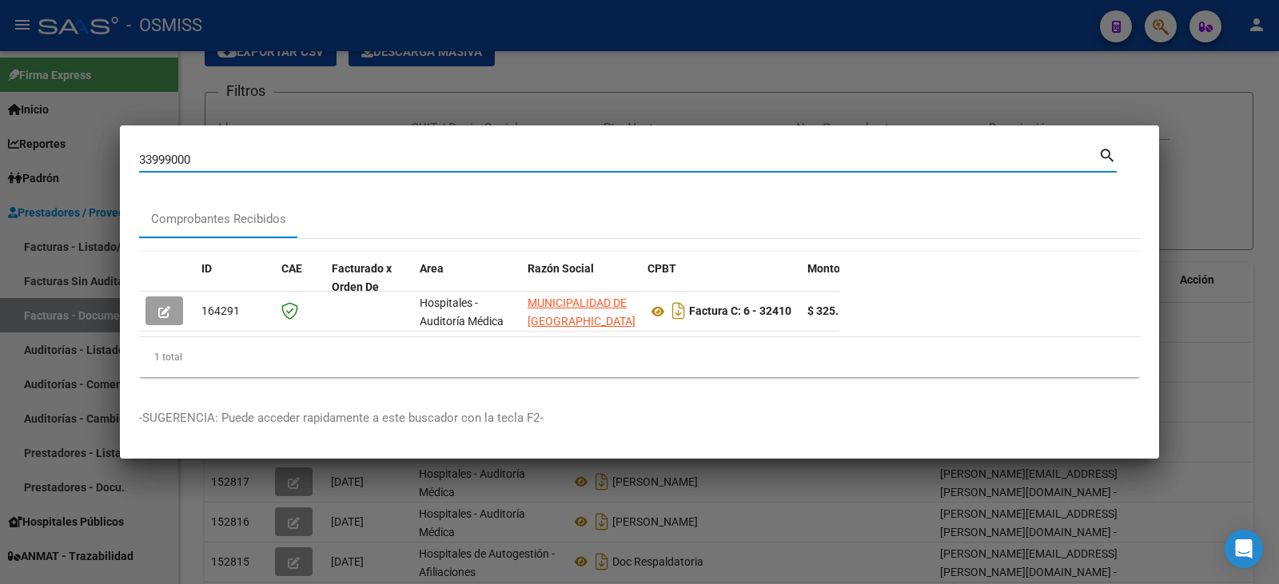
type input "339990007"
type input "3399900070"
type input "33999000709"
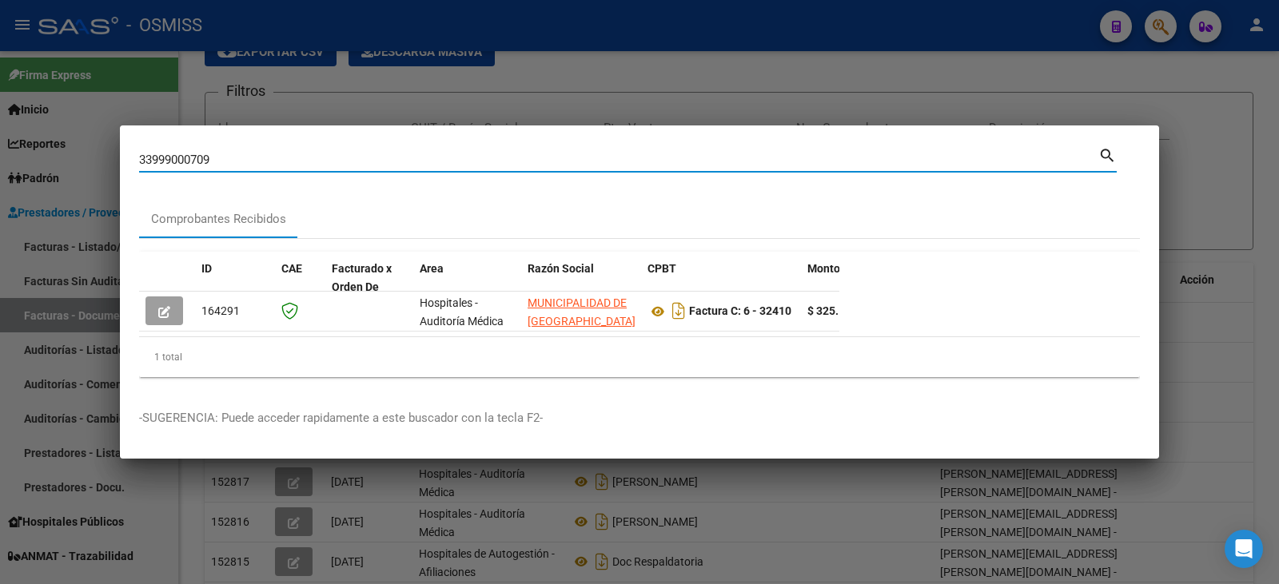
type input "33999000709"
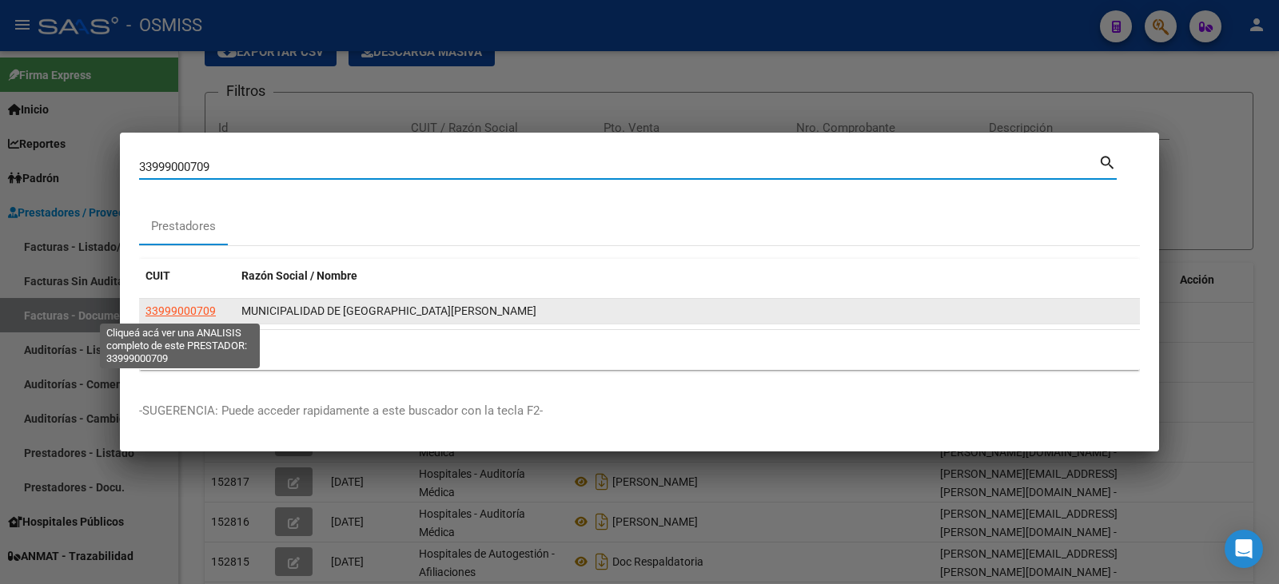
click at [205, 311] on span "33999000709" at bounding box center [180, 310] width 70 height 13
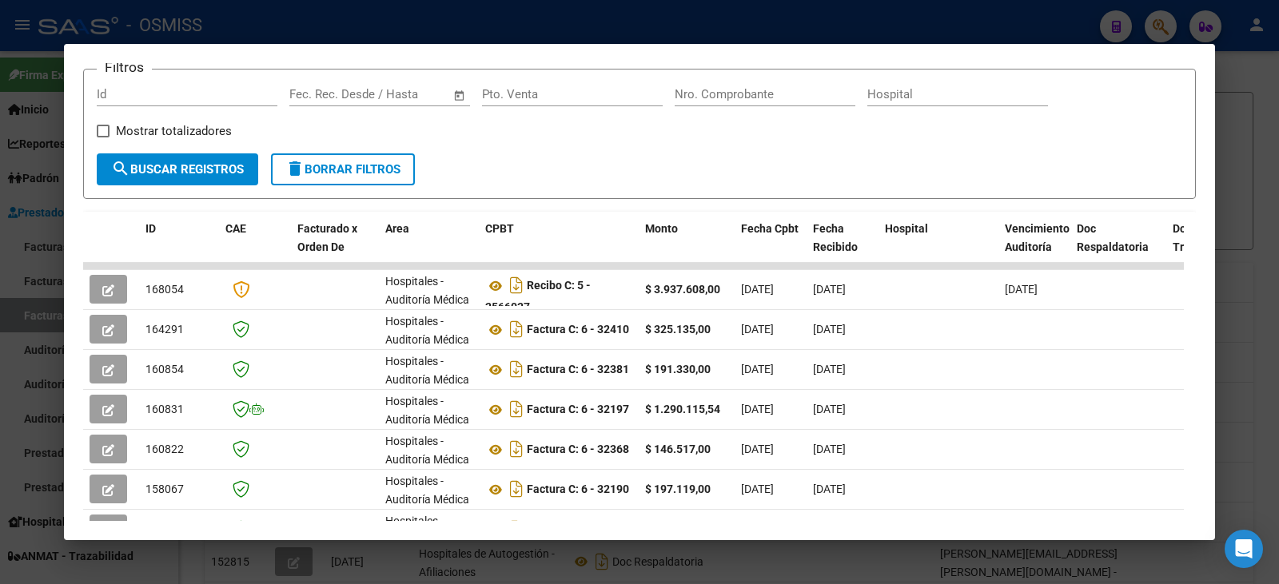
scroll to position [240, 0]
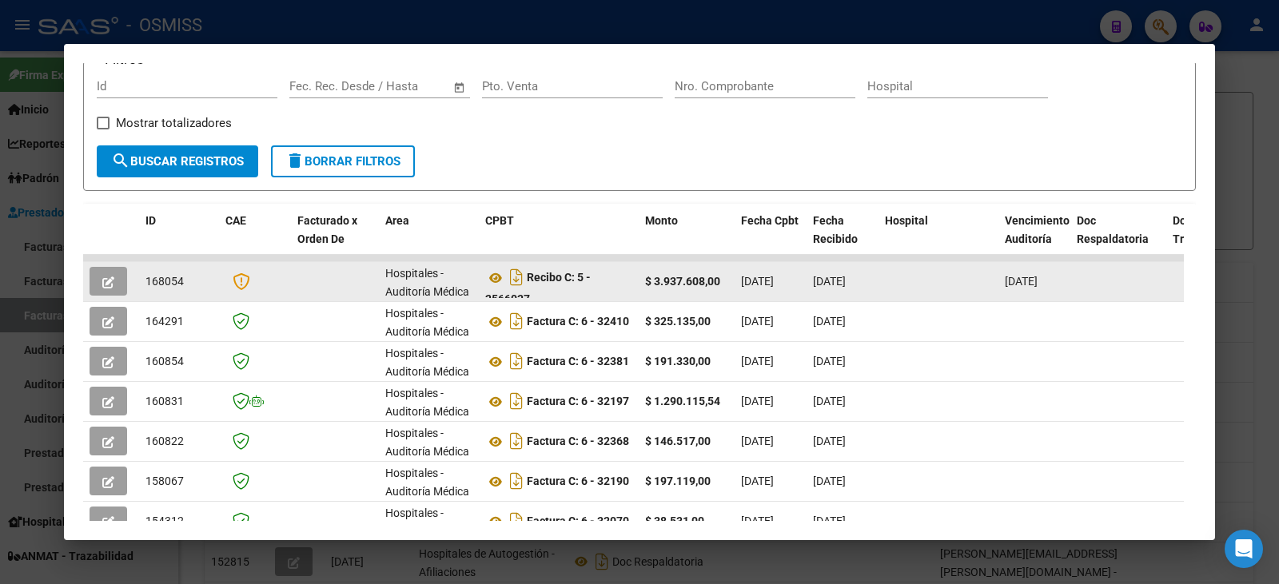
click at [103, 280] on icon "button" at bounding box center [108, 282] width 12 height 12
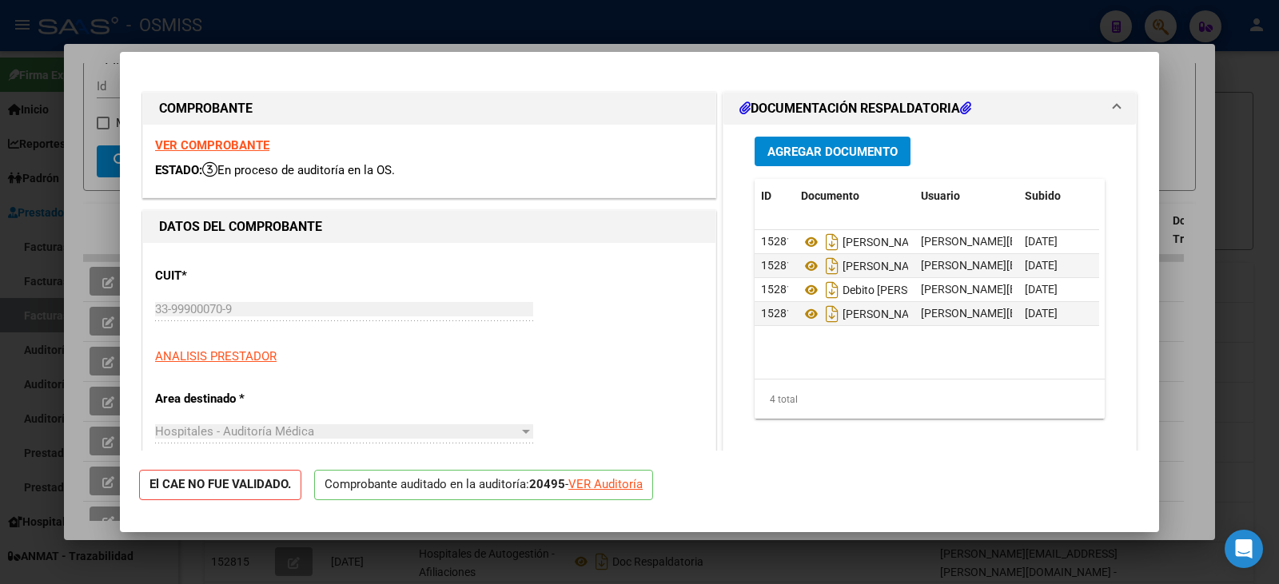
type input "[DATE]"
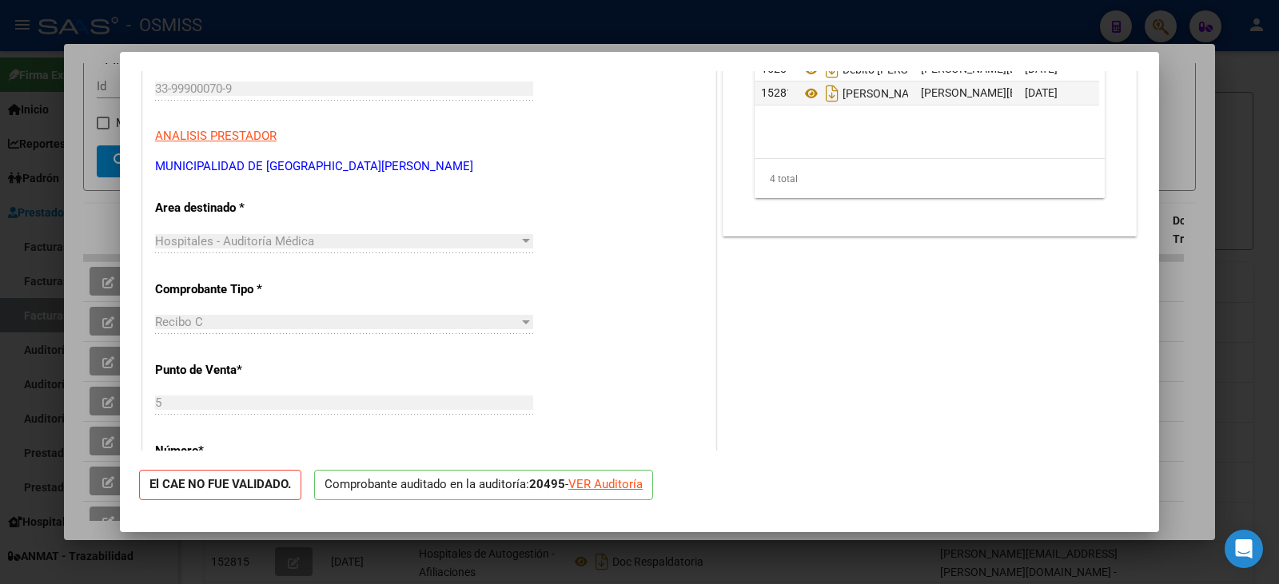
scroll to position [191, 0]
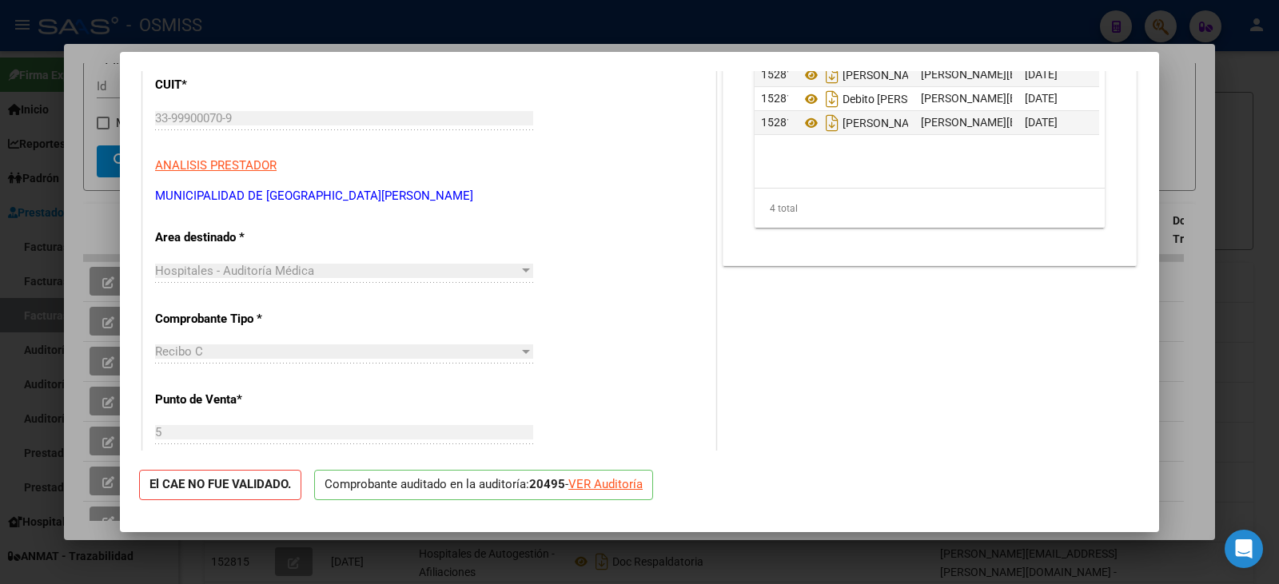
click at [640, 486] on div "VER Auditoría" at bounding box center [605, 484] width 74 height 18
type input "$ 0,00"
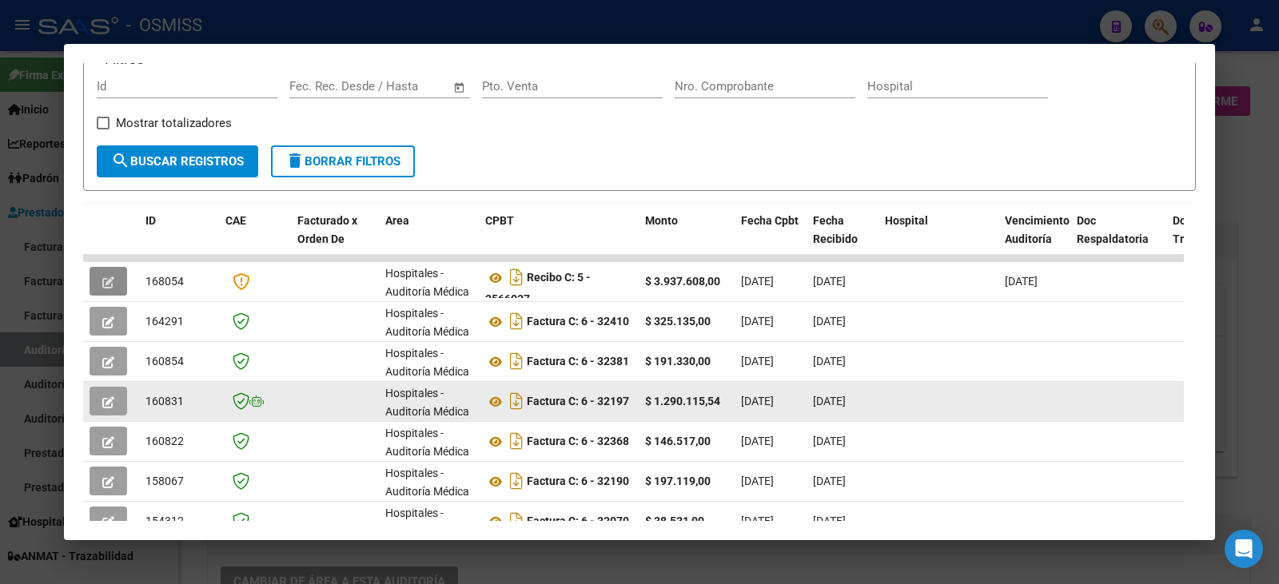
scroll to position [320, 0]
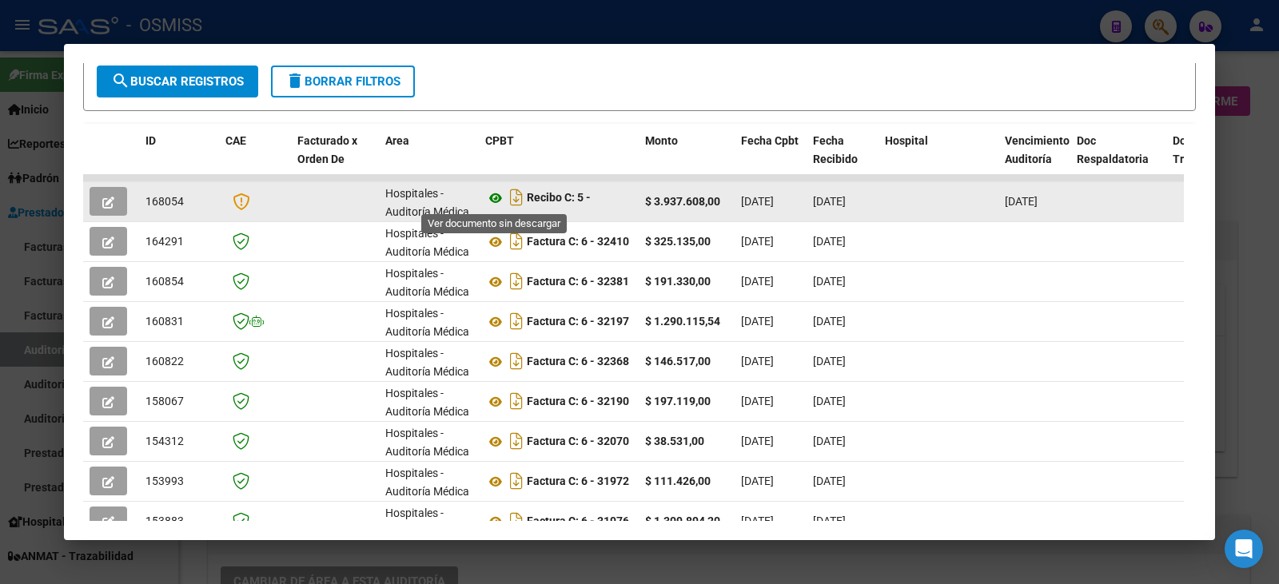
click at [491, 198] on icon at bounding box center [495, 198] width 21 height 19
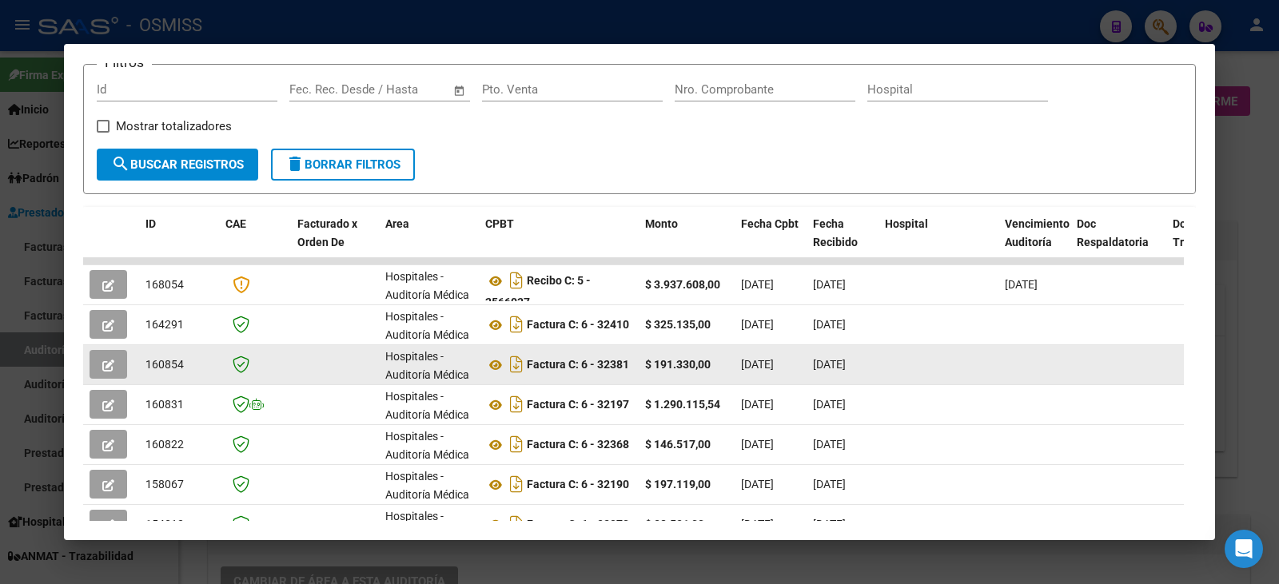
scroll to position [229, 0]
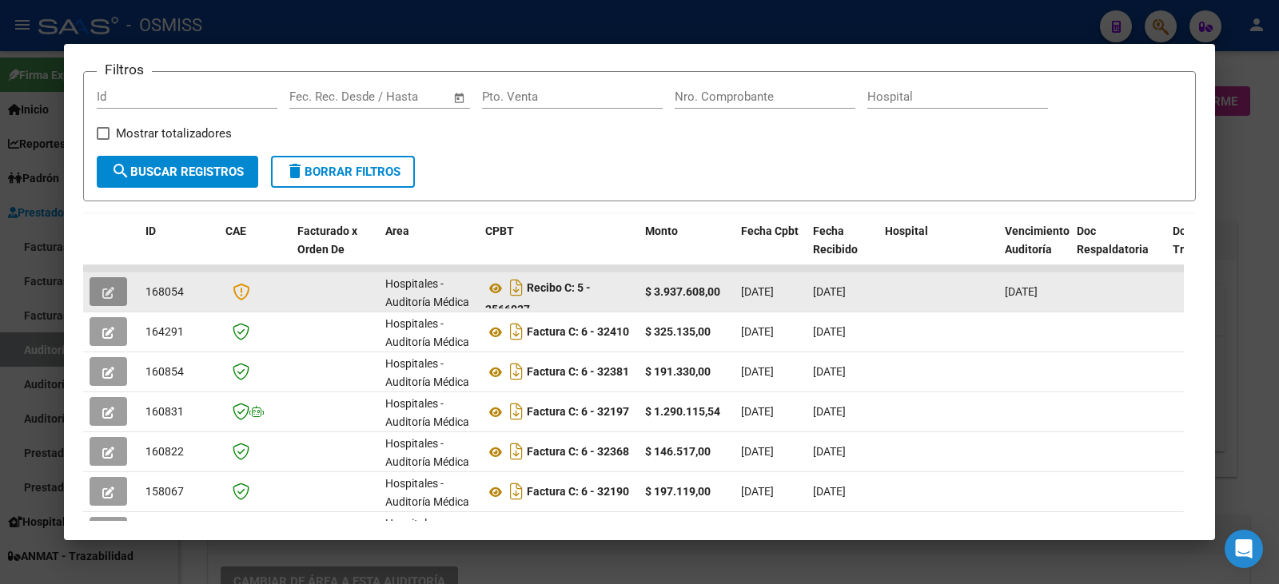
click at [109, 290] on icon "button" at bounding box center [108, 293] width 12 height 12
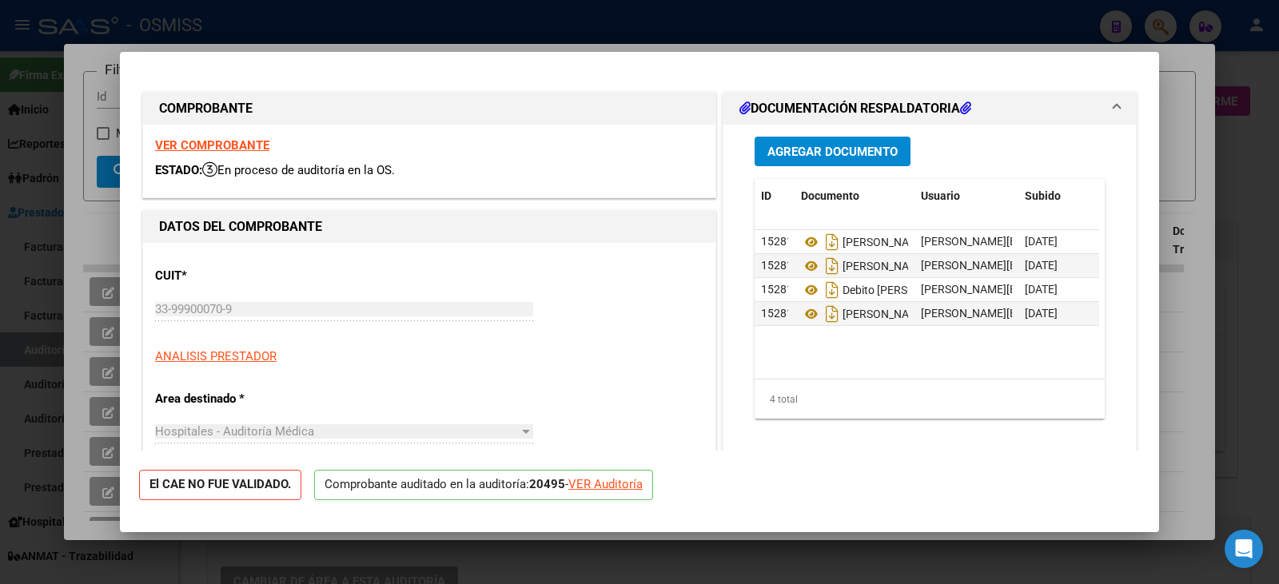
type input "[DATE]"
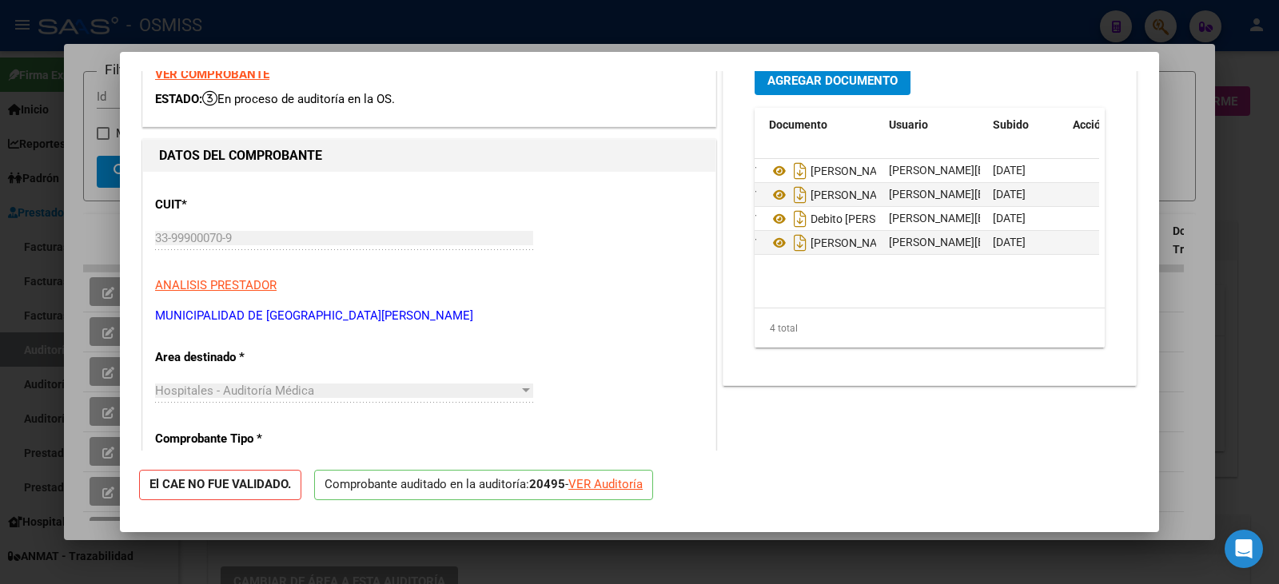
scroll to position [0, 79]
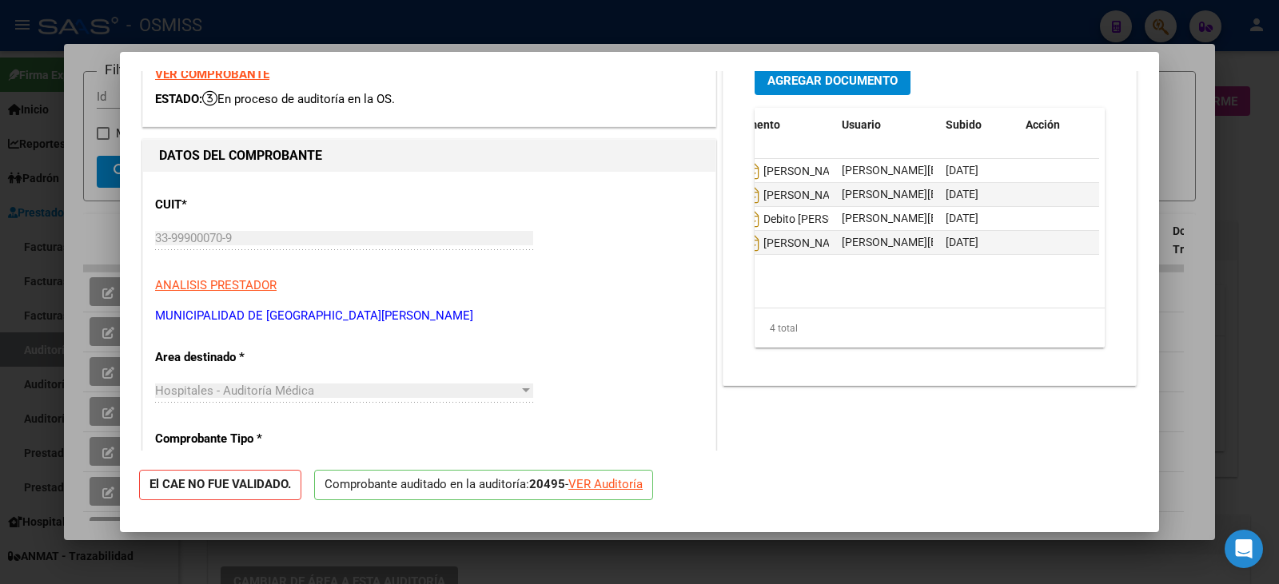
click at [623, 487] on div "VER Auditoría" at bounding box center [605, 484] width 74 height 18
type input "$ 0,00"
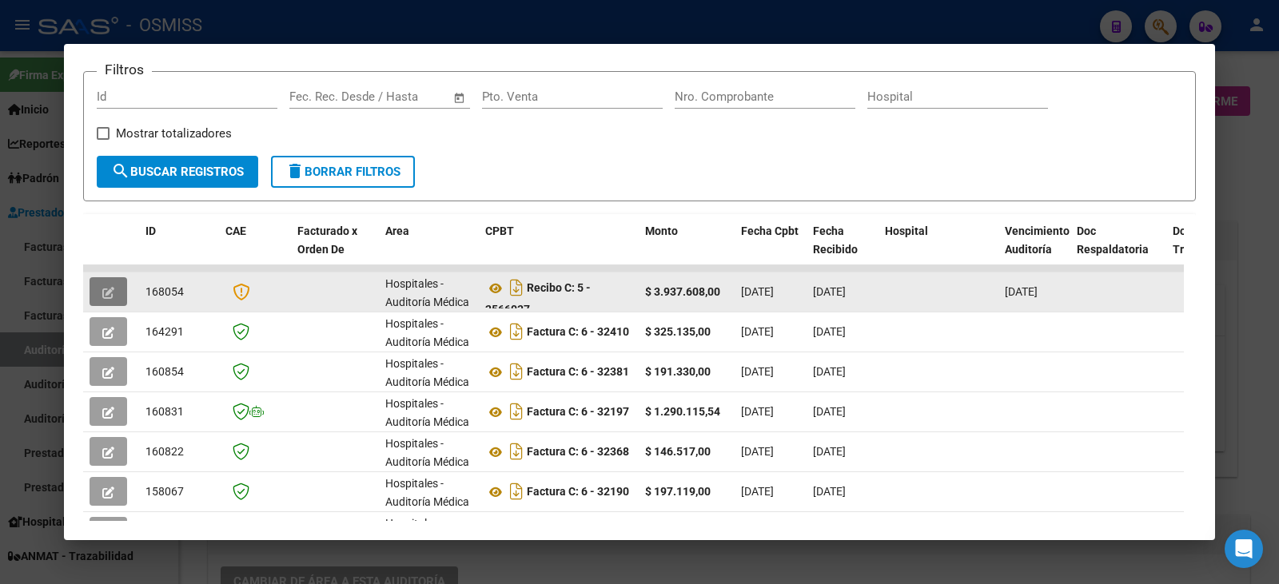
click at [116, 289] on button "button" at bounding box center [108, 291] width 38 height 29
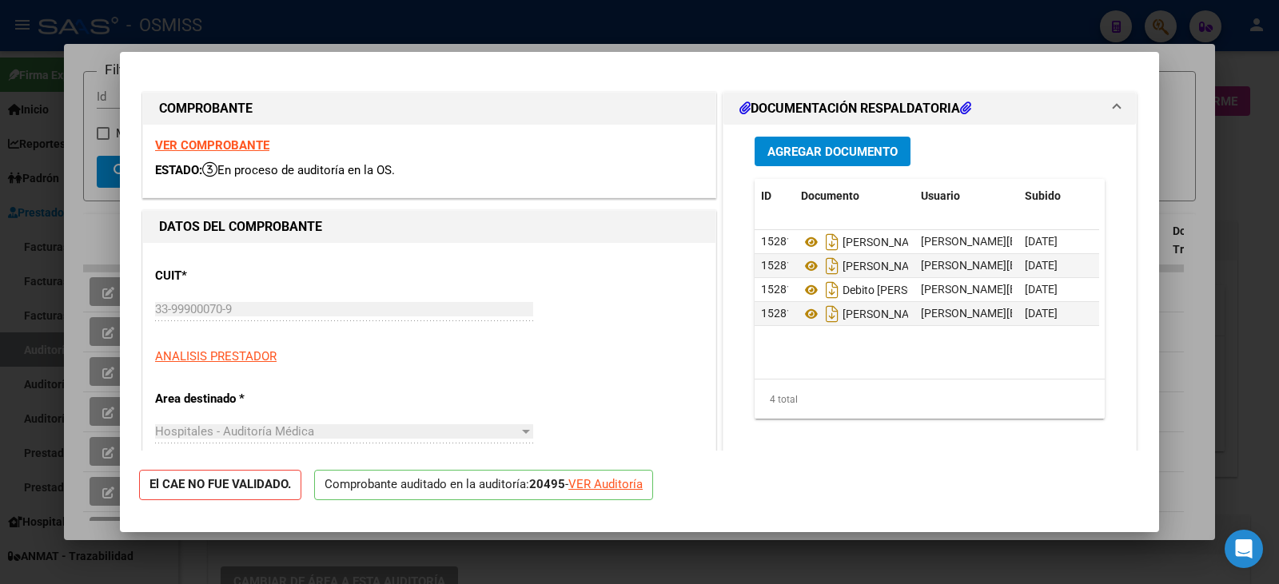
type input "[DATE]"
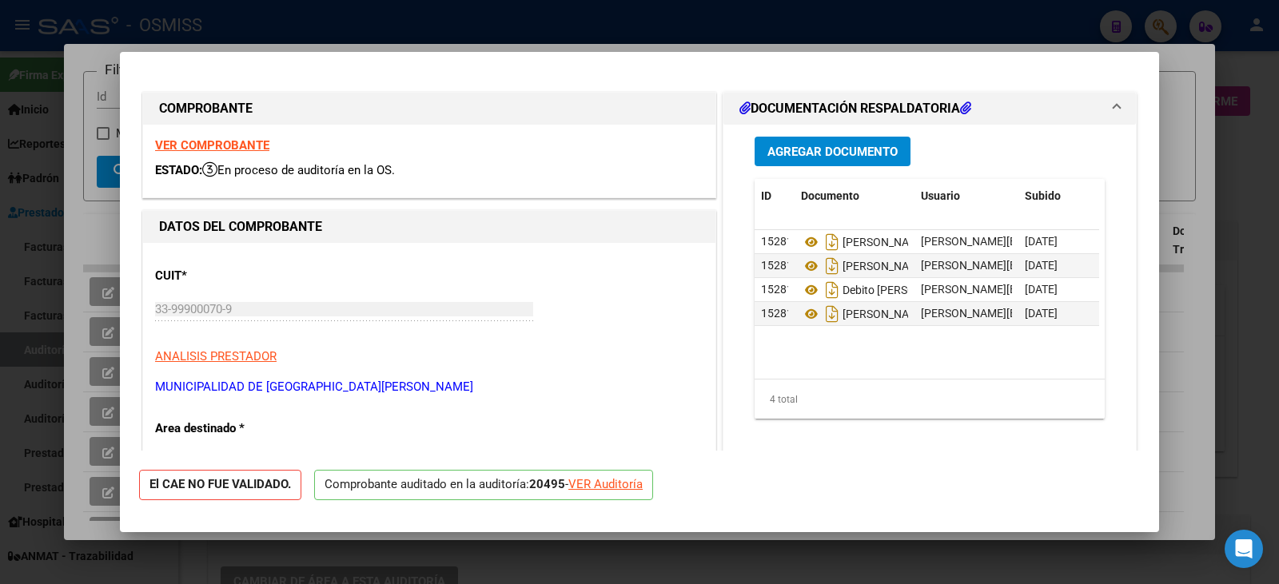
click at [179, 141] on strong "VER COMPROBANTE" at bounding box center [212, 145] width 114 height 14
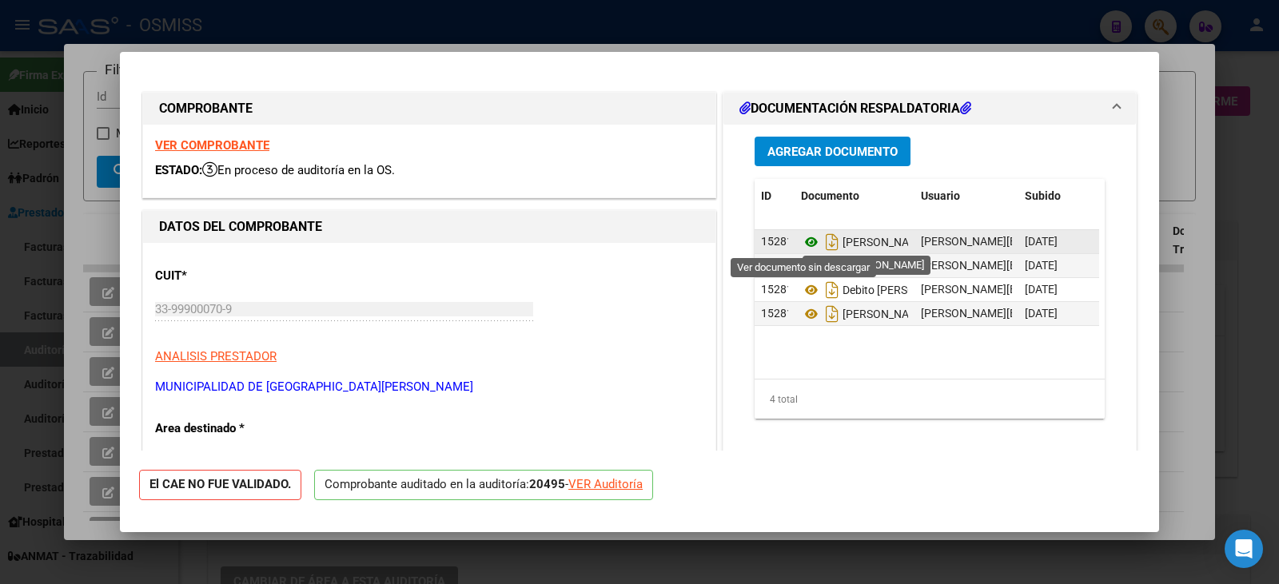
click at [802, 237] on icon at bounding box center [811, 242] width 21 height 19
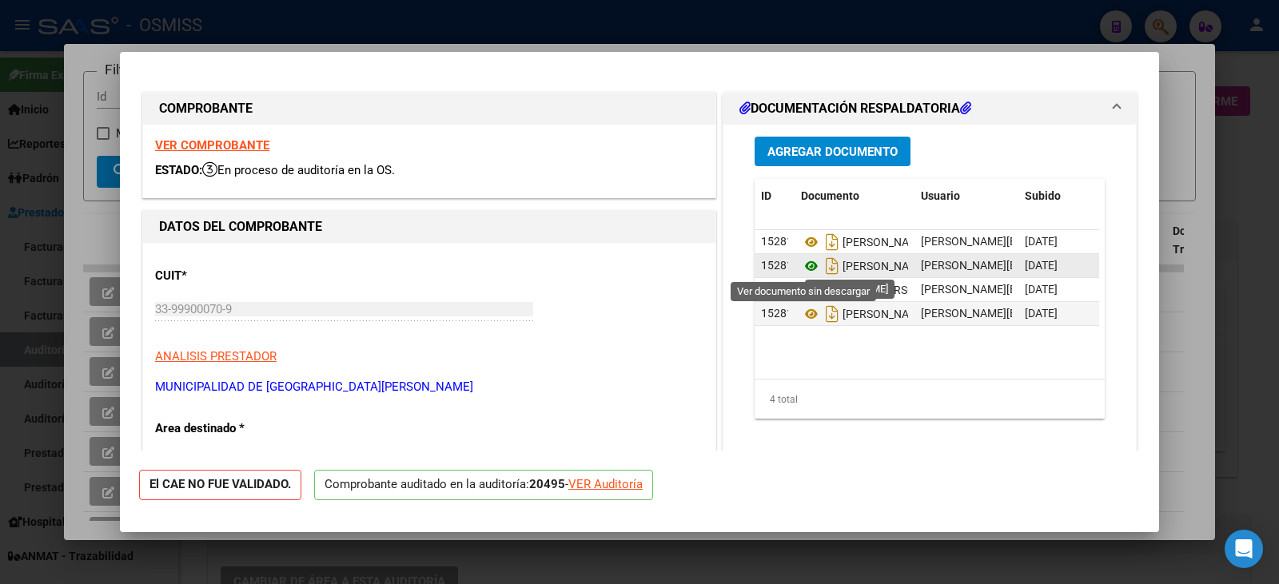
click at [801, 262] on icon at bounding box center [811, 266] width 21 height 19
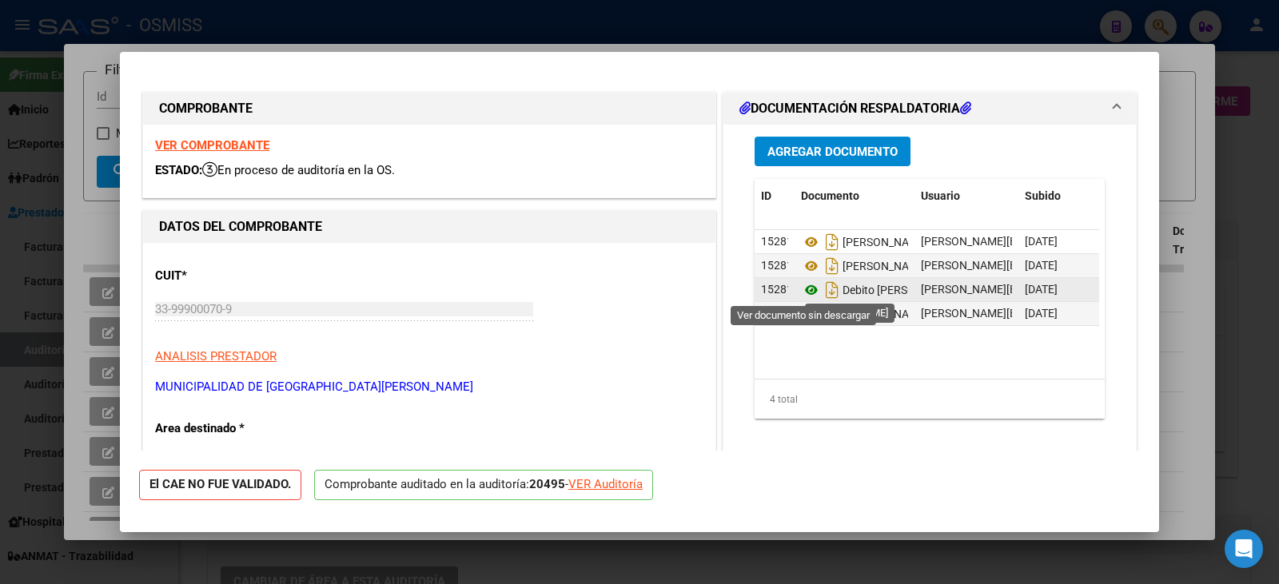
click at [801, 288] on icon at bounding box center [811, 289] width 21 height 19
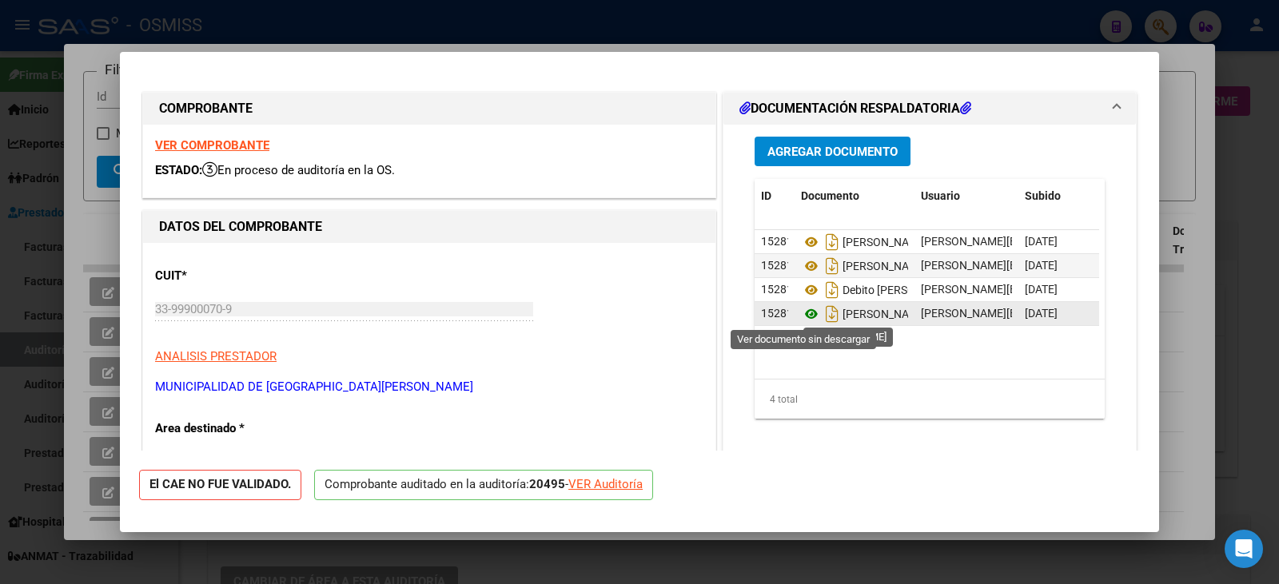
click at [801, 315] on icon at bounding box center [811, 313] width 21 height 19
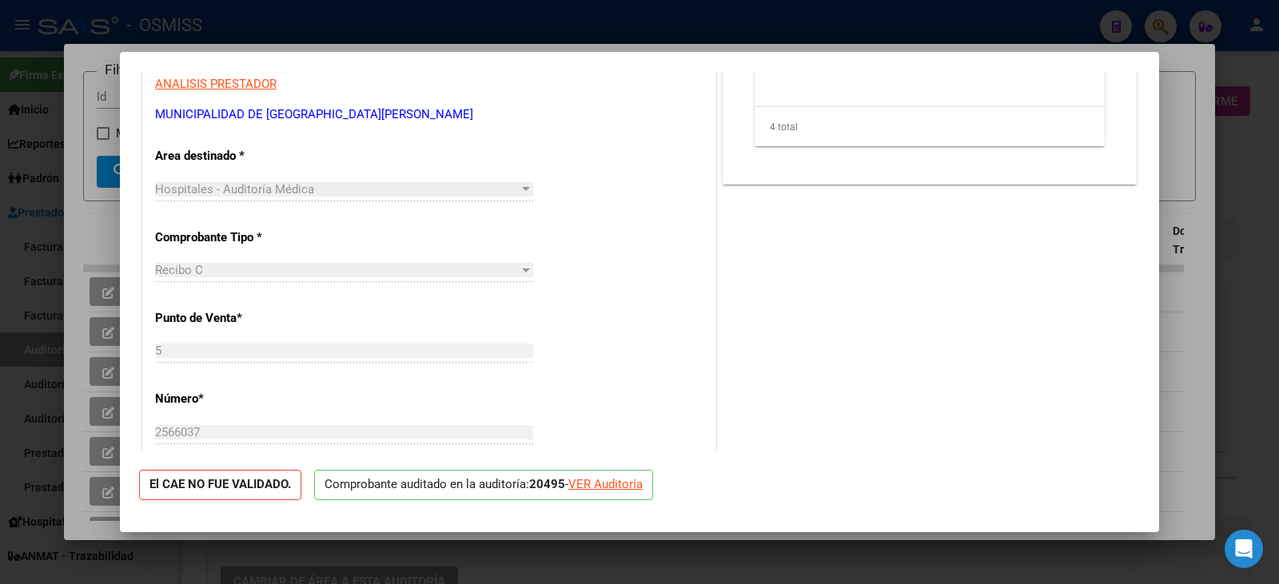
scroll to position [315, 0]
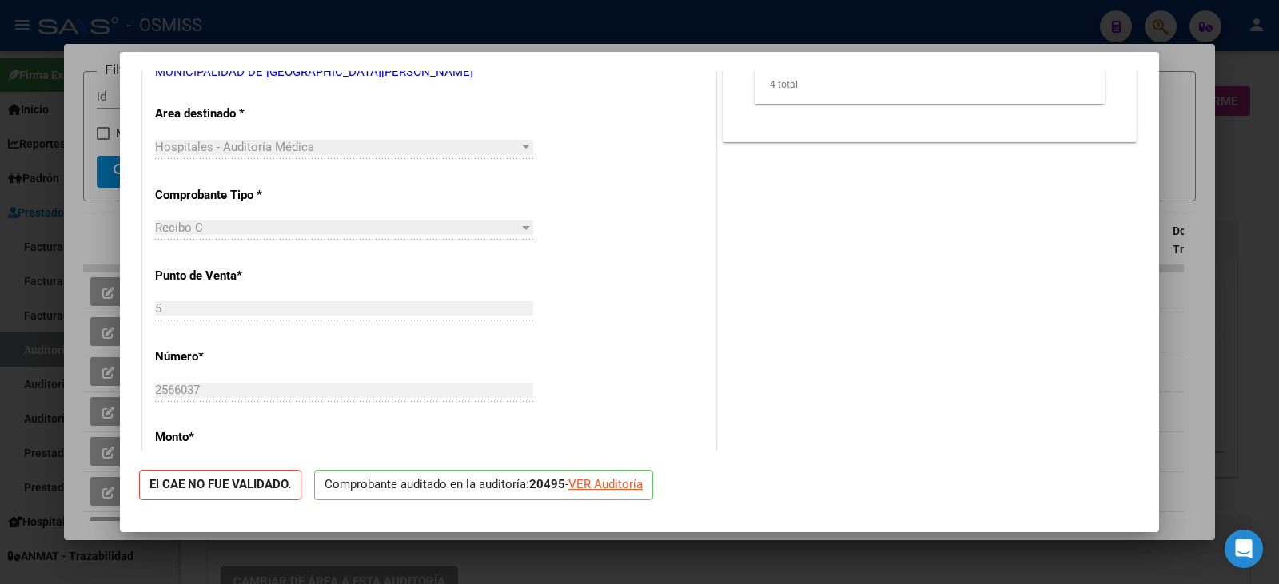
click at [610, 484] on div "VER Auditoría" at bounding box center [605, 484] width 74 height 18
type input "$ 0,00"
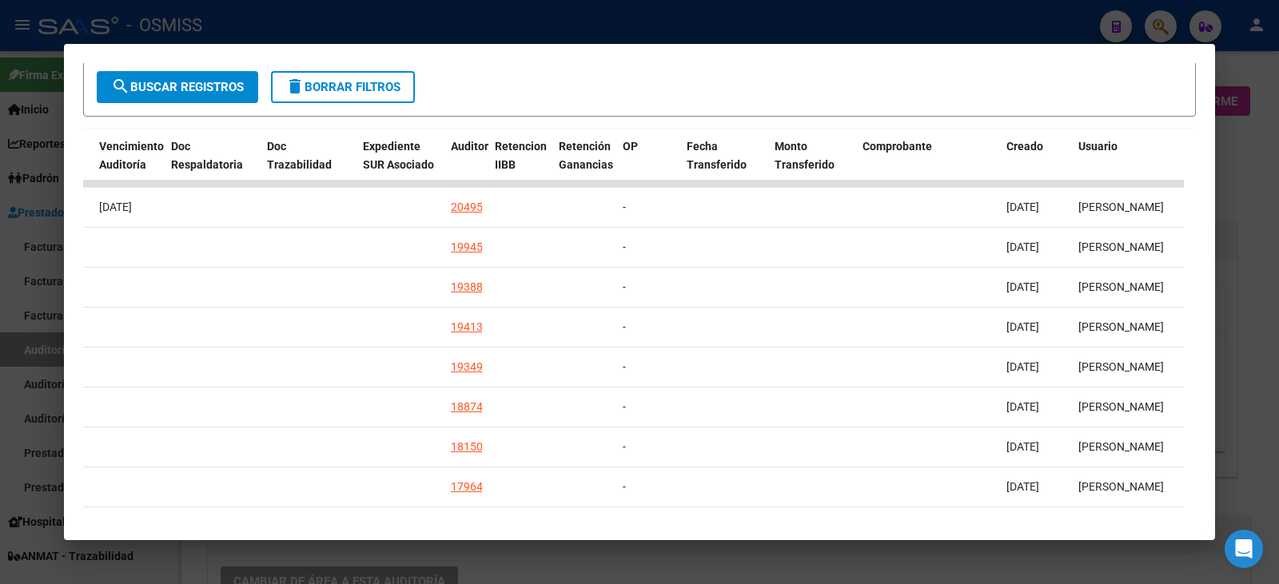
scroll to position [292, 0]
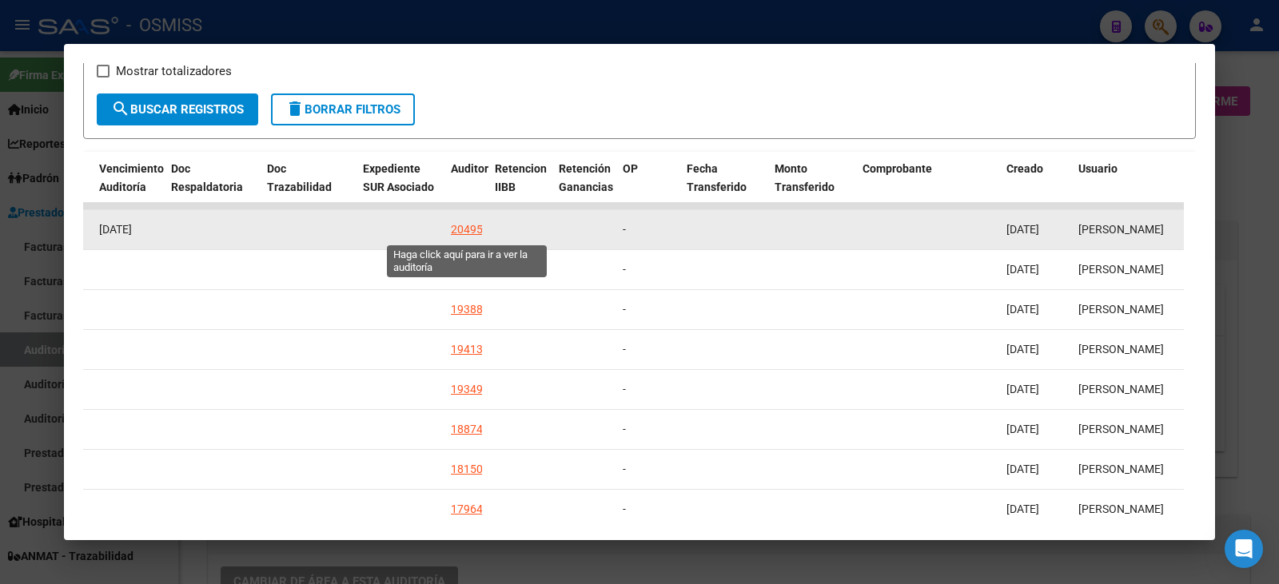
click at [472, 221] on div "20495" at bounding box center [467, 230] width 32 height 18
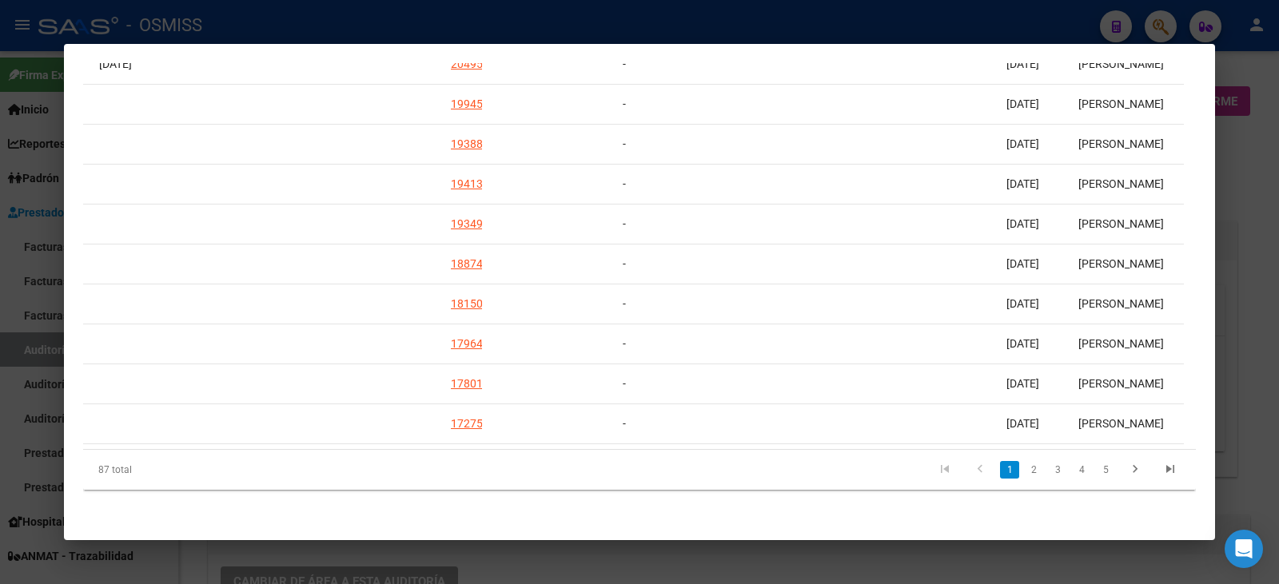
scroll to position [149, 0]
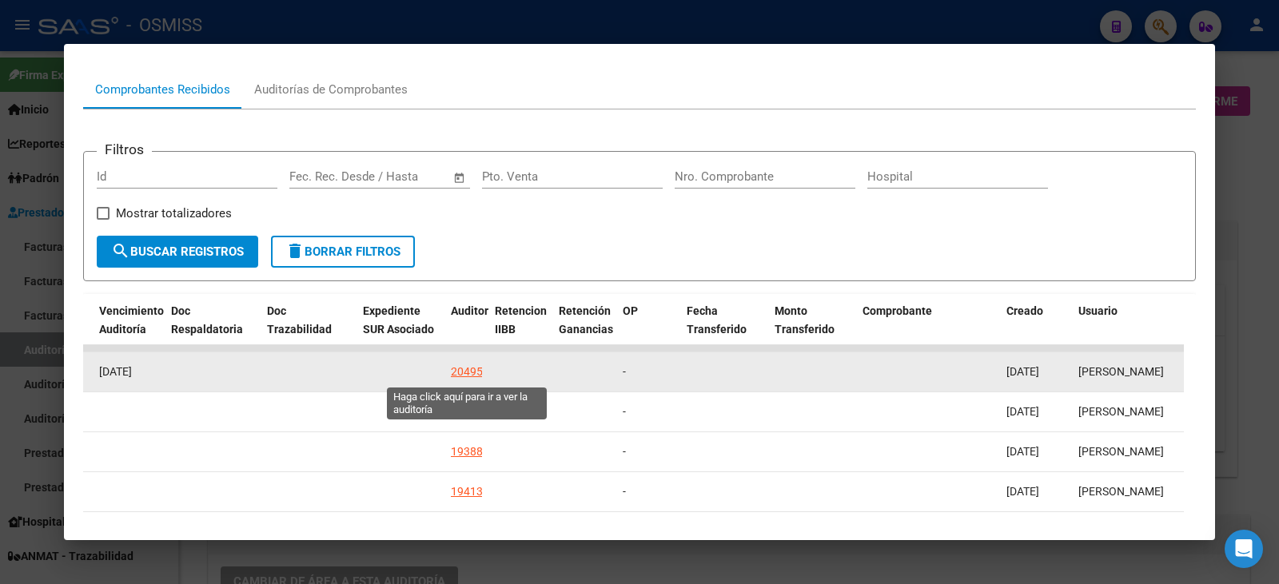
click at [464, 368] on div "20495" at bounding box center [467, 372] width 32 height 18
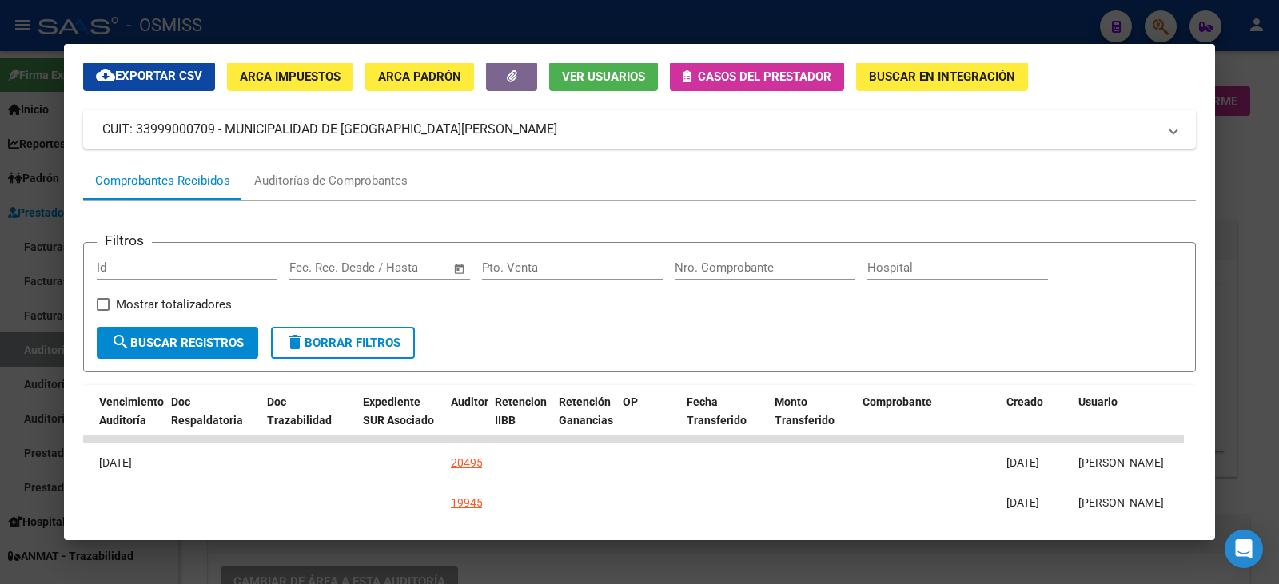
scroll to position [30, 0]
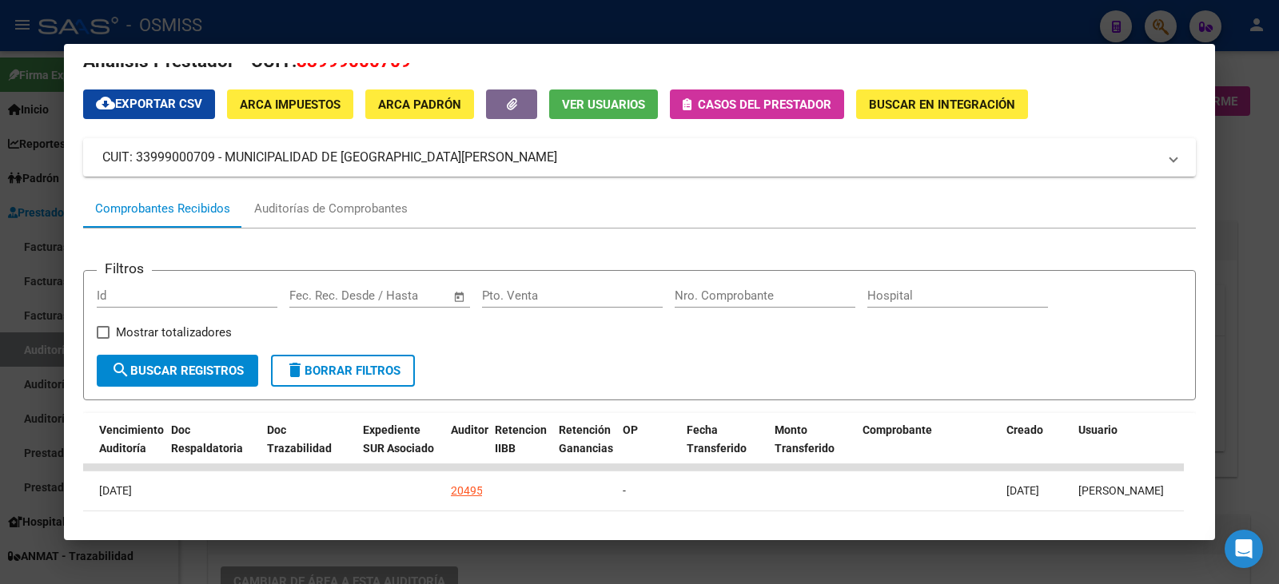
click at [1255, 202] on div at bounding box center [639, 292] width 1279 height 584
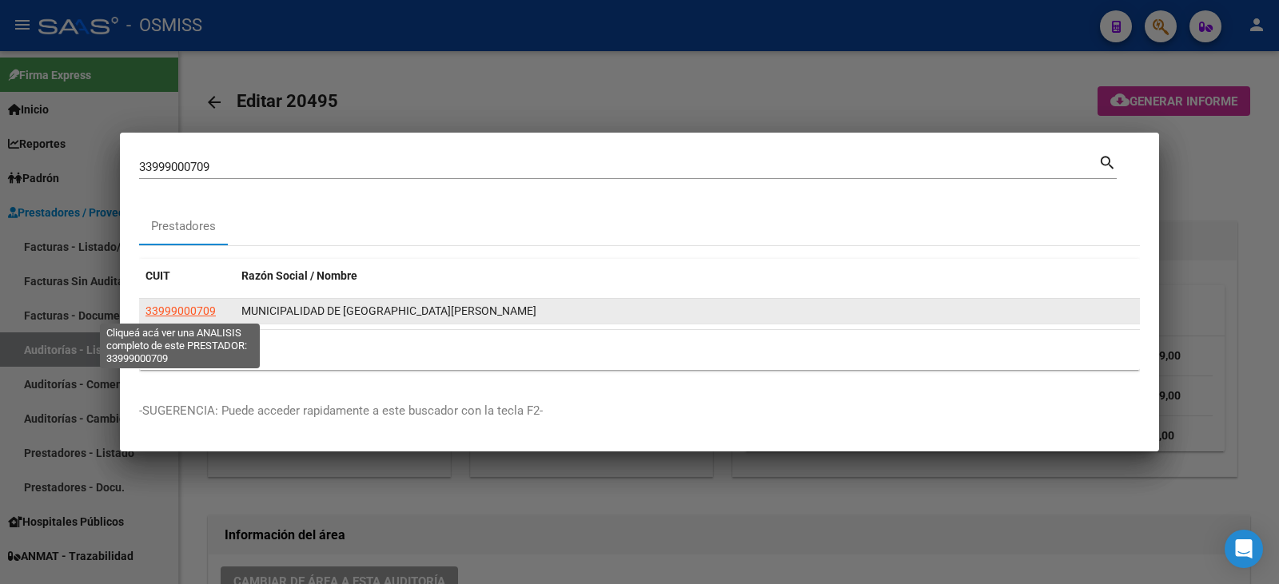
click at [198, 308] on span "33999000709" at bounding box center [180, 310] width 70 height 13
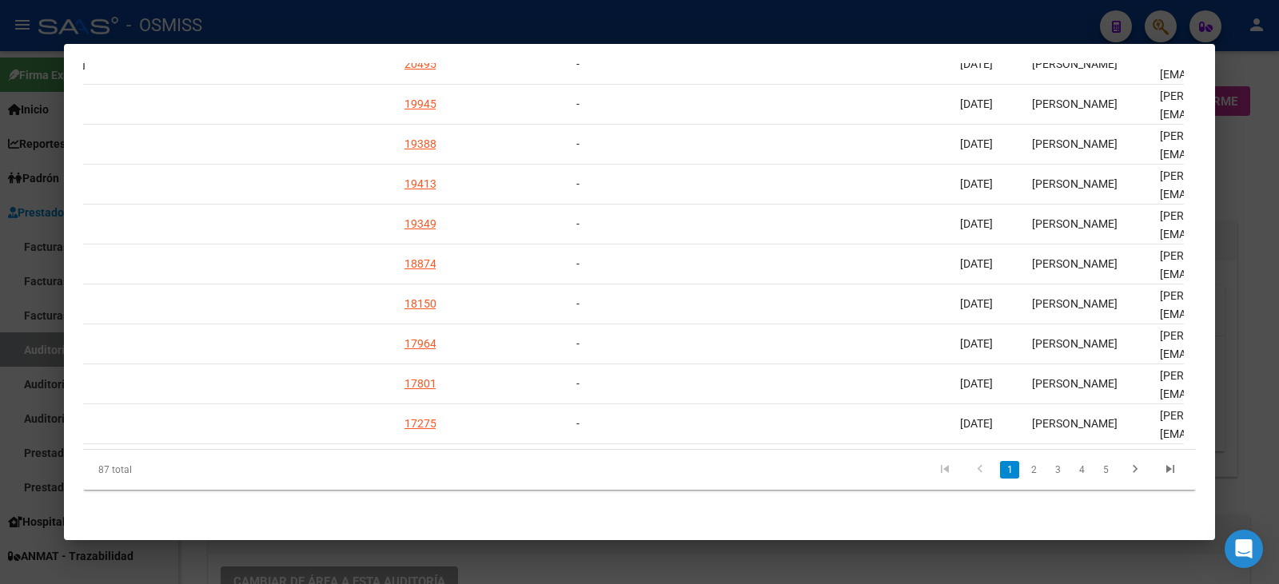
scroll to position [0, 980]
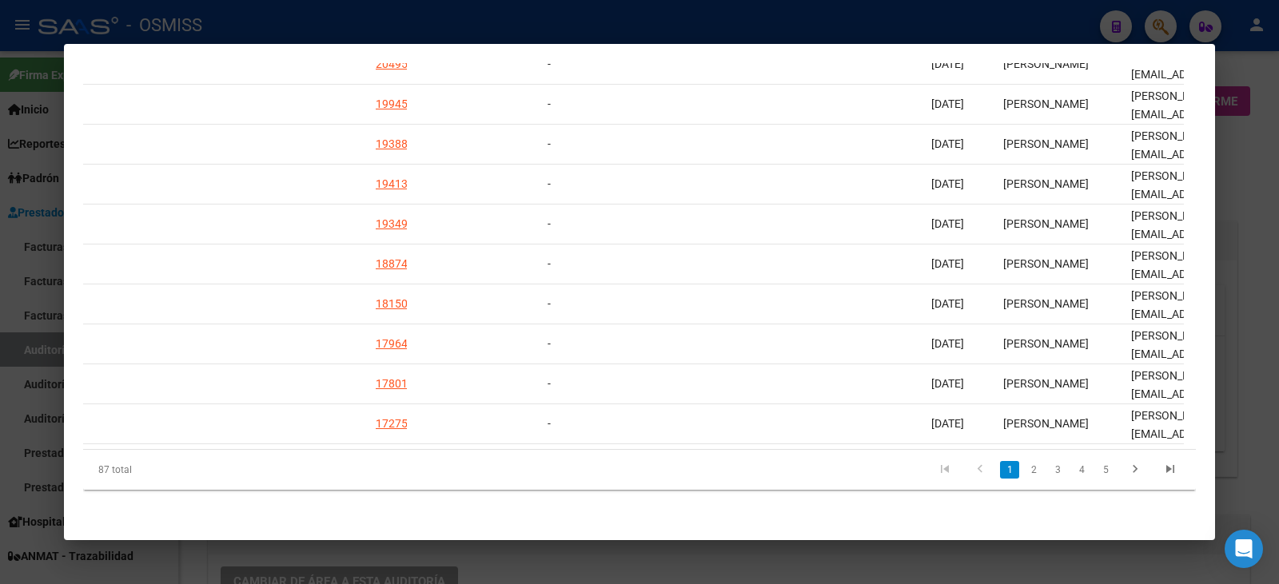
drag, startPoint x: 421, startPoint y: 437, endPoint x: 726, endPoint y: 451, distance: 304.8
click at [726, 451] on div "ID CAE Facturado x Orden De Area CPBT Monto Fecha Cpbt Fecha Recibido Hospital …" at bounding box center [639, 238] width 1112 height 504
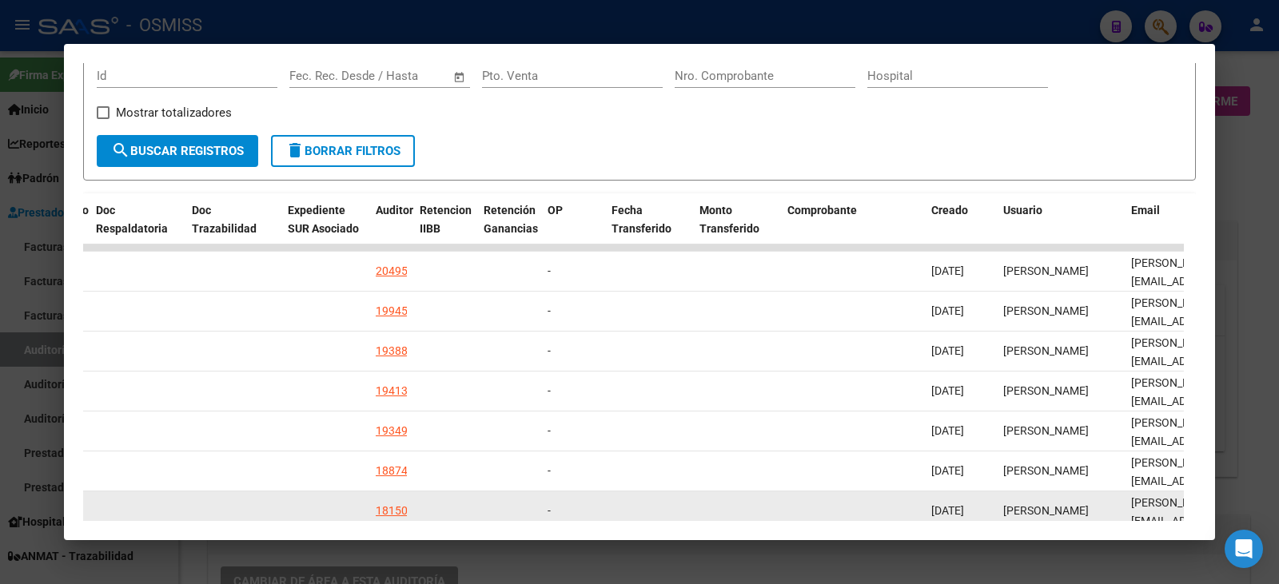
scroll to position [149, 0]
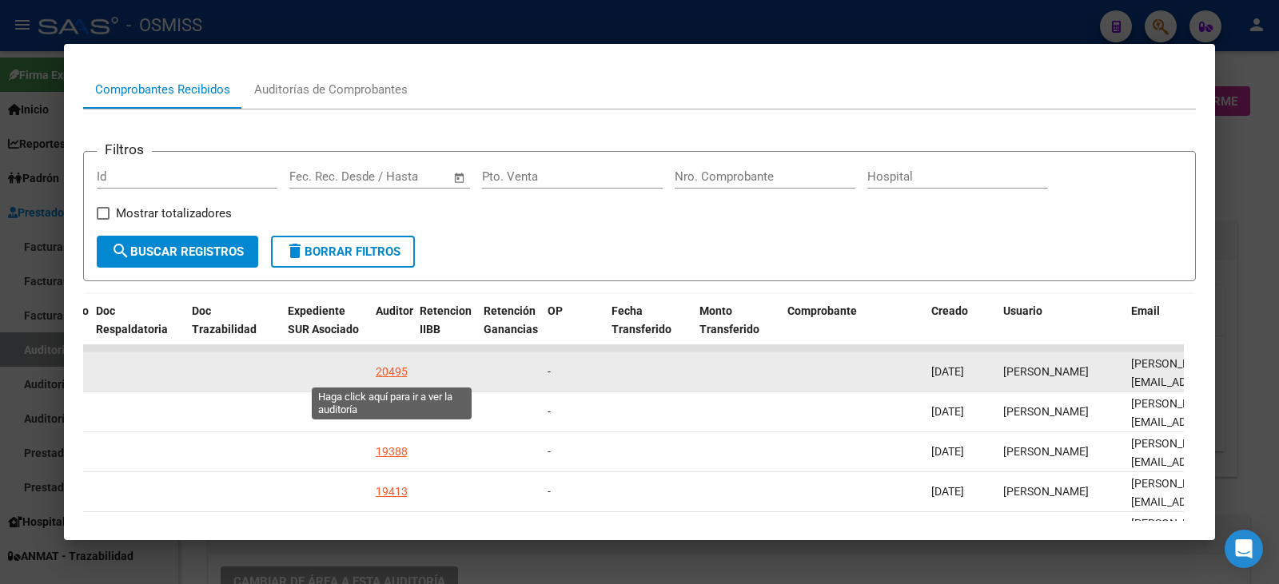
click at [395, 368] on div "20495" at bounding box center [392, 372] width 32 height 18
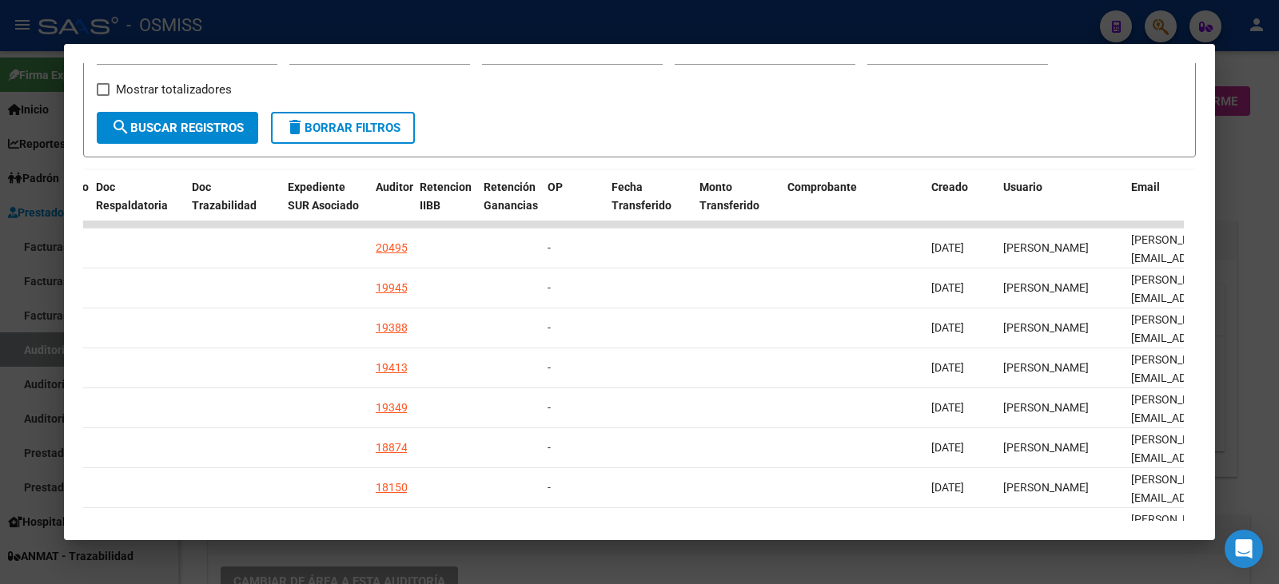
scroll to position [251, 0]
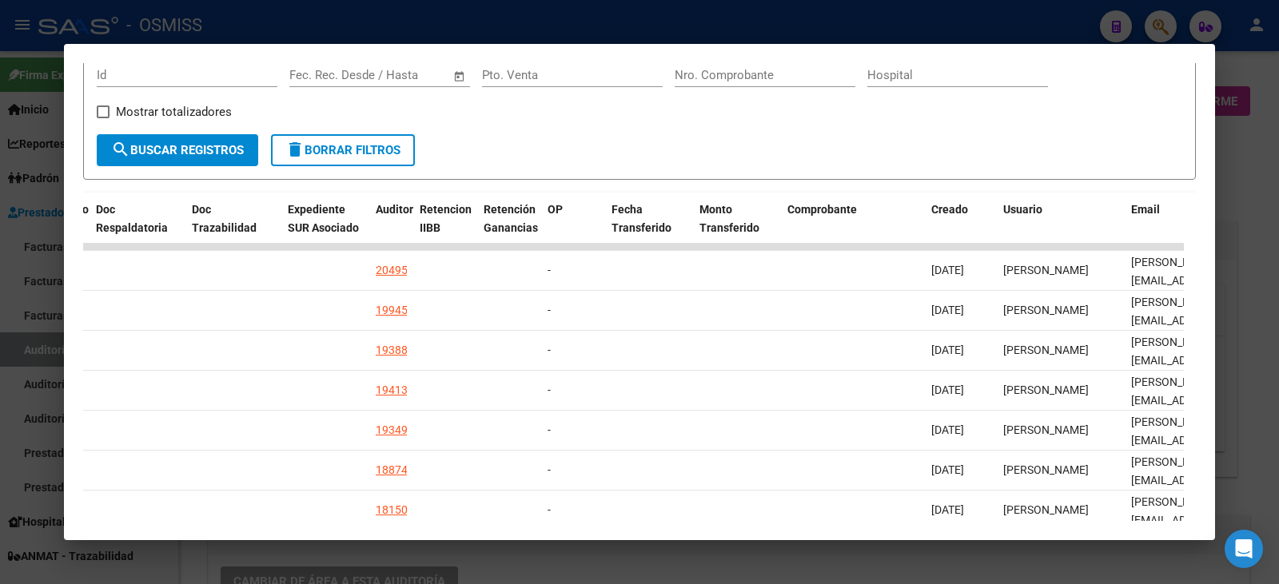
click at [1243, 173] on div at bounding box center [639, 292] width 1279 height 584
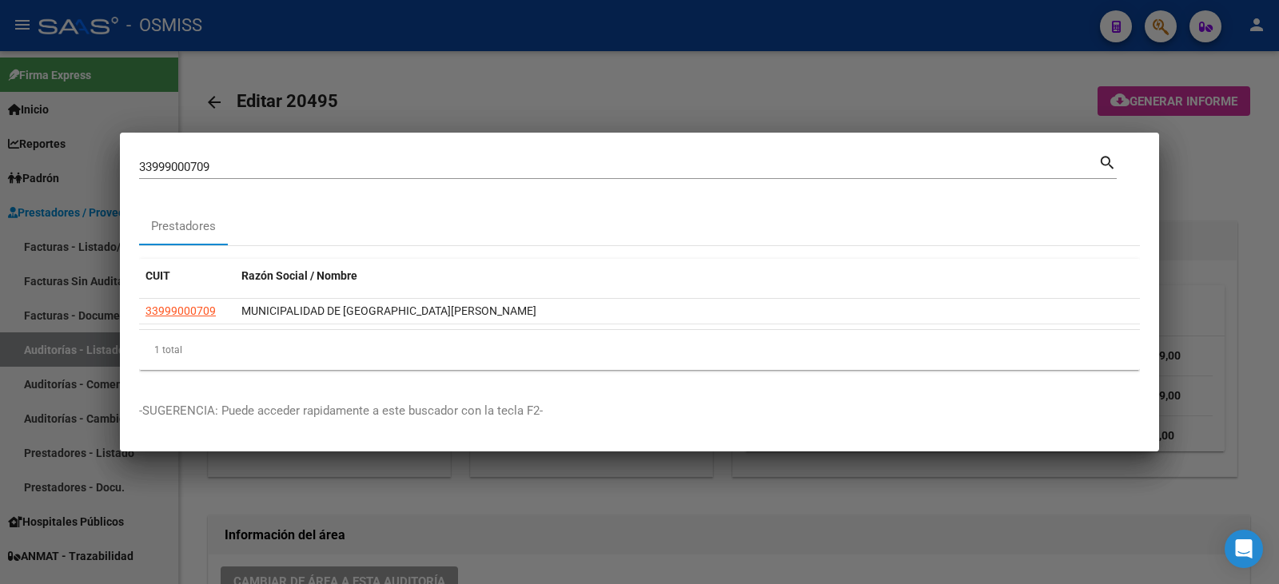
click at [392, 107] on div at bounding box center [639, 292] width 1279 height 584
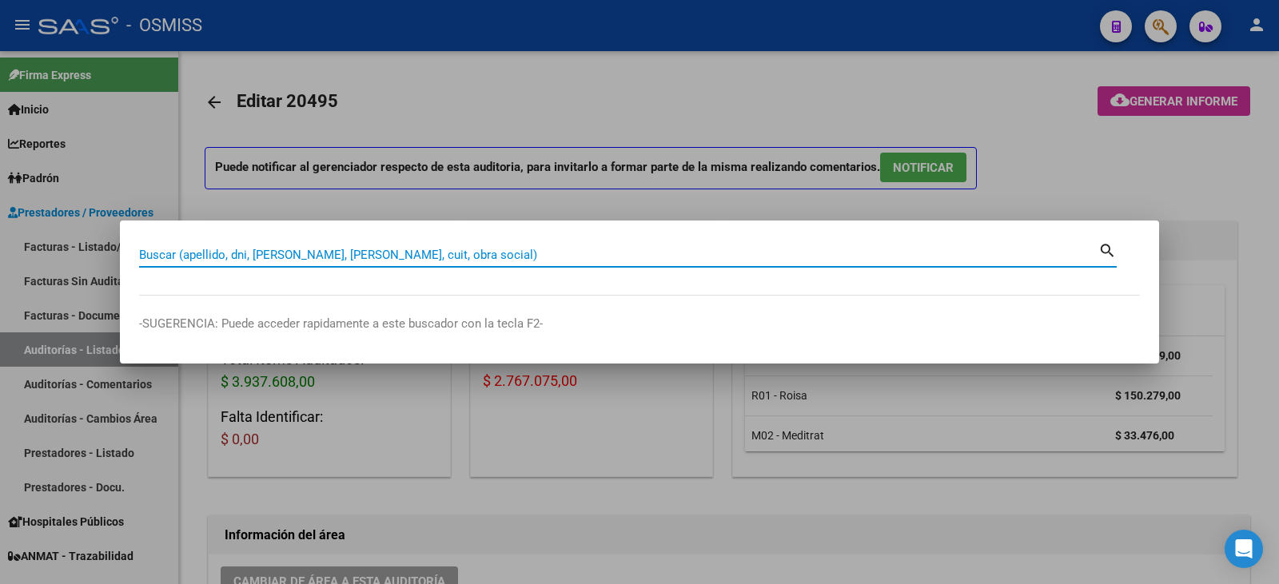
click at [439, 255] on input "Buscar (apellido, dni, [PERSON_NAME], [PERSON_NAME], cuit, obra social)" at bounding box center [618, 255] width 959 height 14
type input "20495"
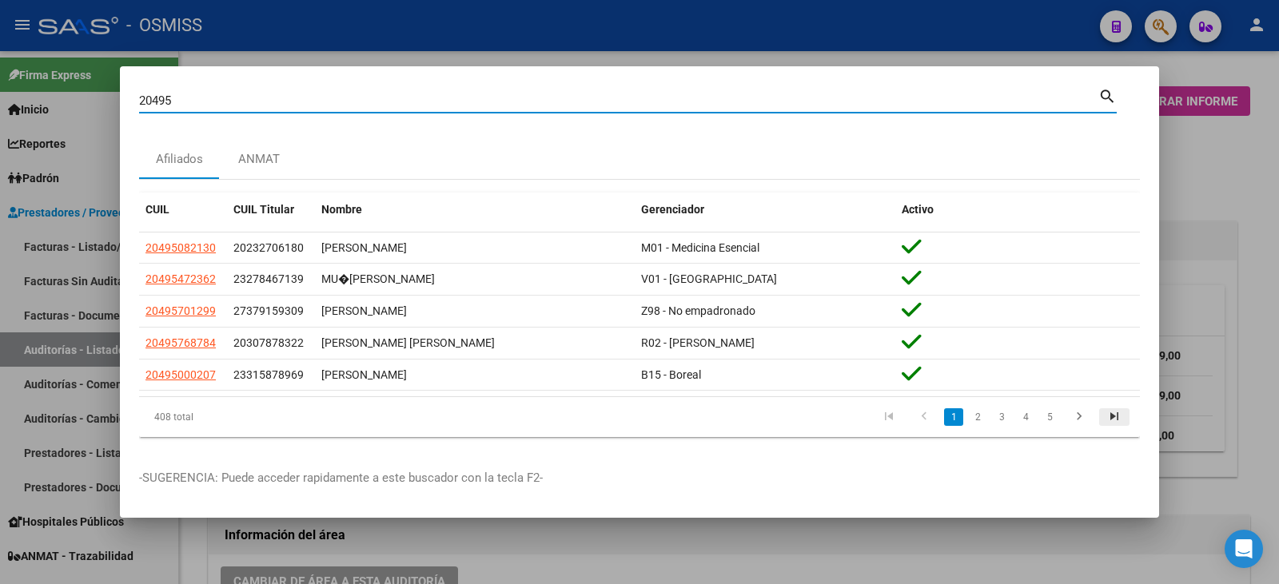
click at [1110, 417] on icon "go to last page" at bounding box center [1114, 418] width 21 height 19
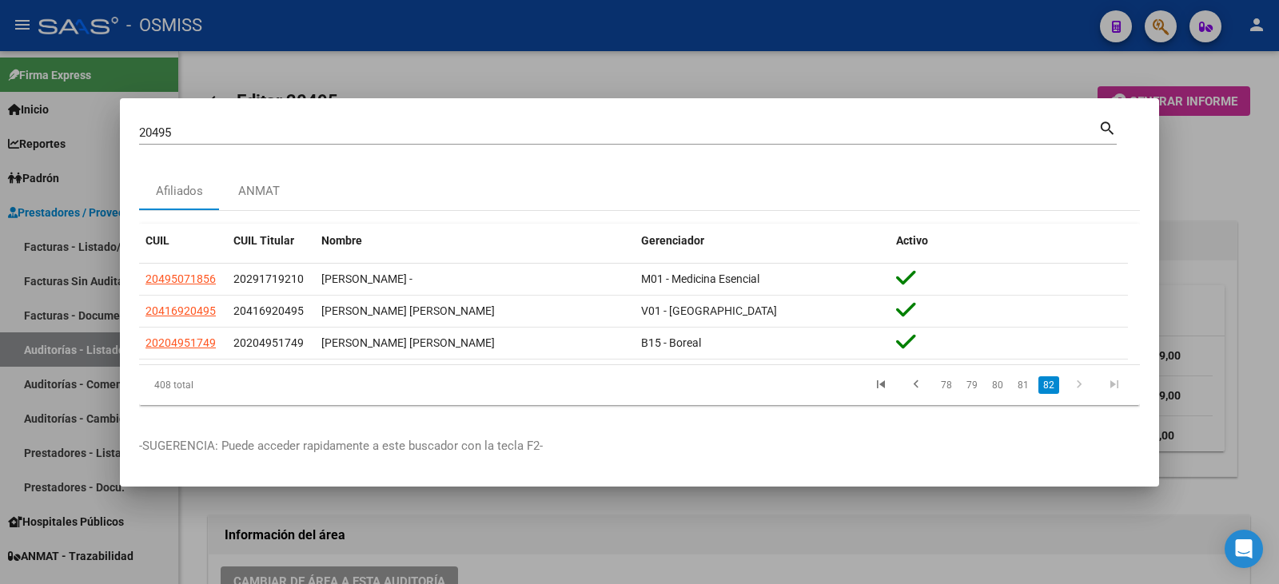
click at [1099, 423] on mat-dialog-container "20495 Buscar (apellido, dni, cuil, nro traspaso, cuit, obra social) search Afil…" at bounding box center [639, 292] width 1039 height 388
click at [1218, 161] on div at bounding box center [639, 292] width 1279 height 584
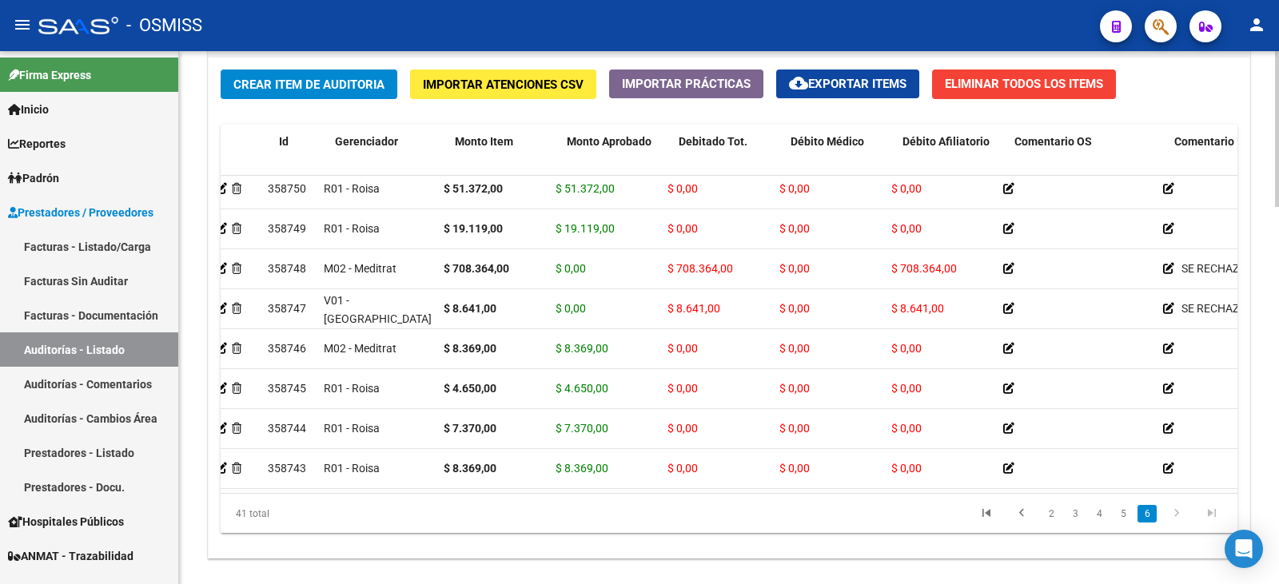
scroll to position [1337, 0]
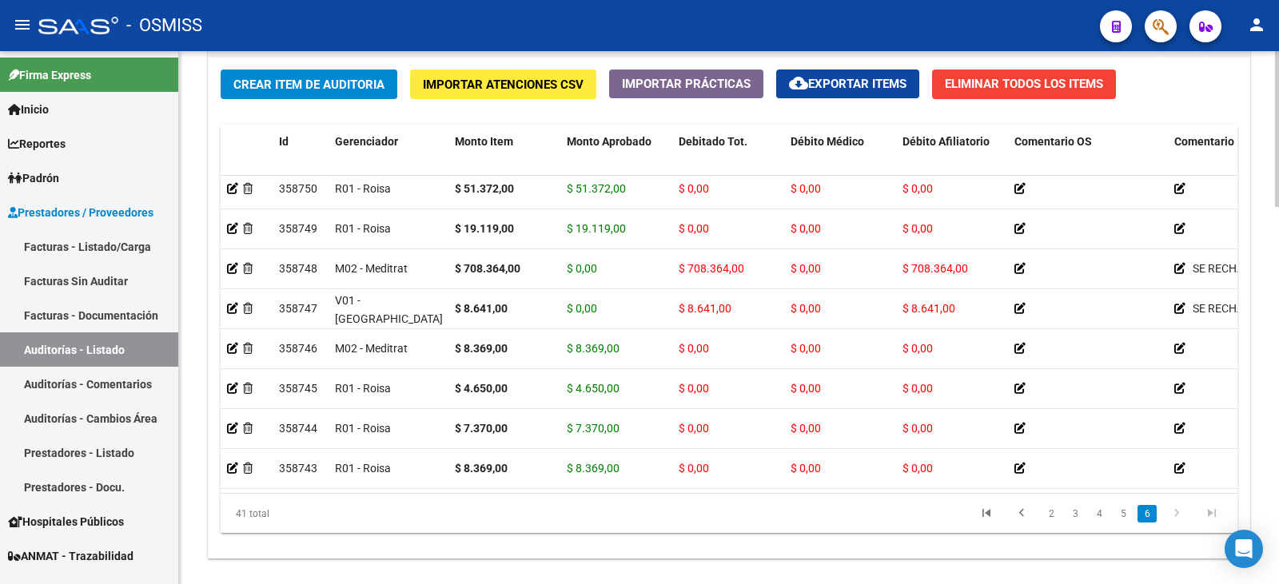
drag, startPoint x: 385, startPoint y: 481, endPoint x: 484, endPoint y: 484, distance: 99.1
click at [484, 484] on datatable-body "358750 R01 - Roisa $ 51.372,00 $ 51.372,00 $ 0,00 $ 0,00 $ 0,00 NIVEL4 27352380…" at bounding box center [729, 335] width 1016 height 318
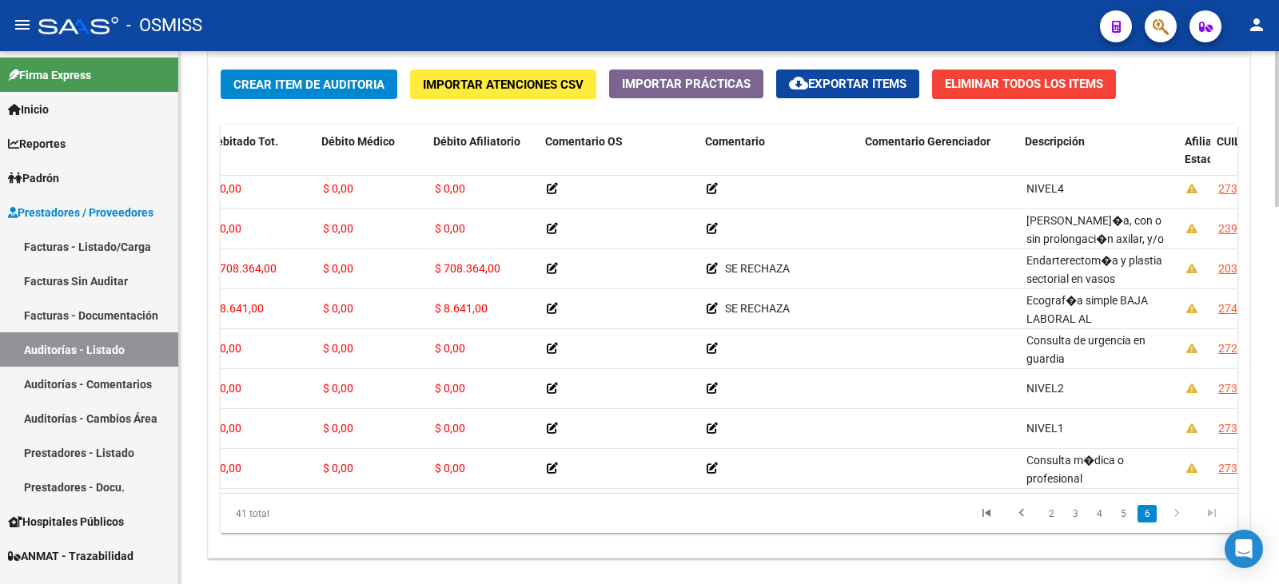
scroll to position [1337, 469]
click at [841, 80] on span "cloud_download Exportar Items" at bounding box center [847, 84] width 117 height 14
